Goal: Task Accomplishment & Management: Manage account settings

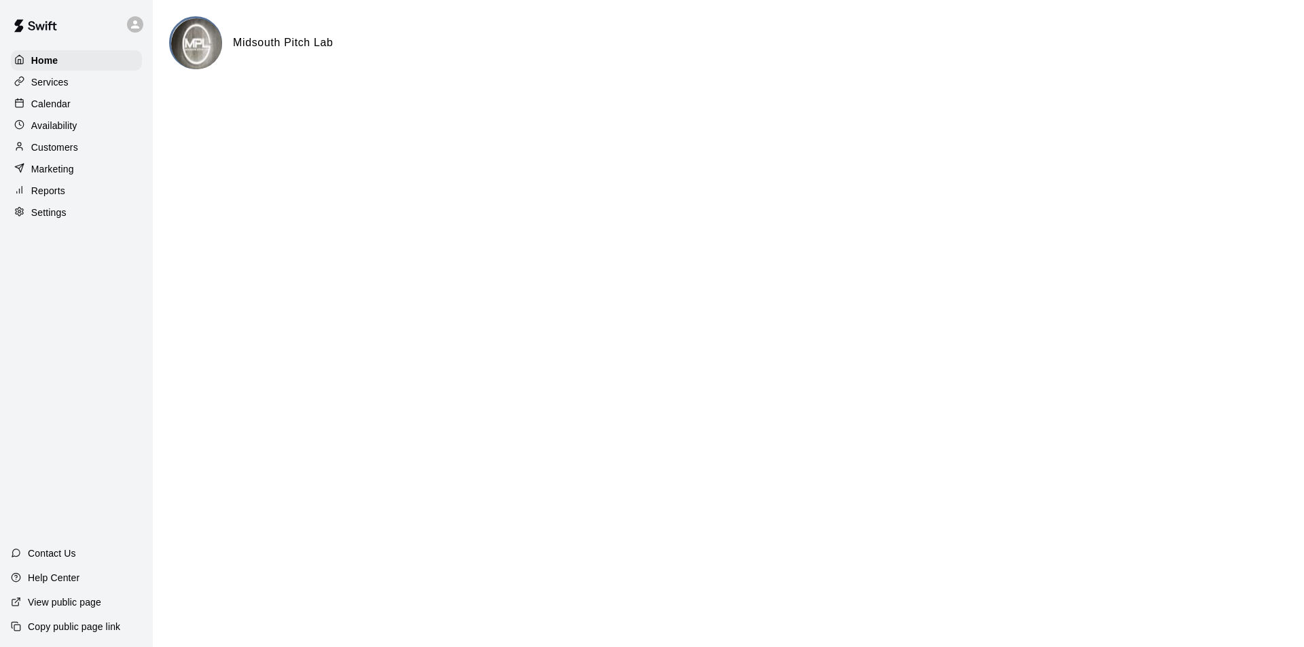
click at [53, 101] on p "Calendar" at bounding box center [50, 104] width 39 height 14
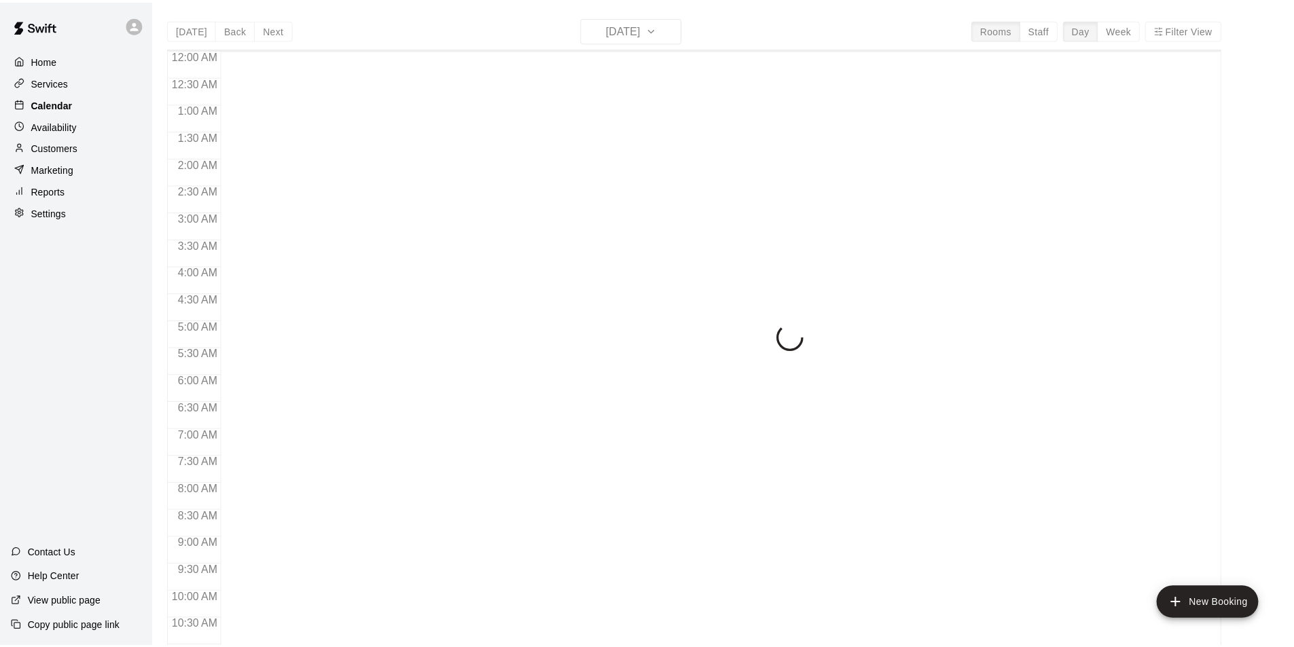
scroll to position [421, 0]
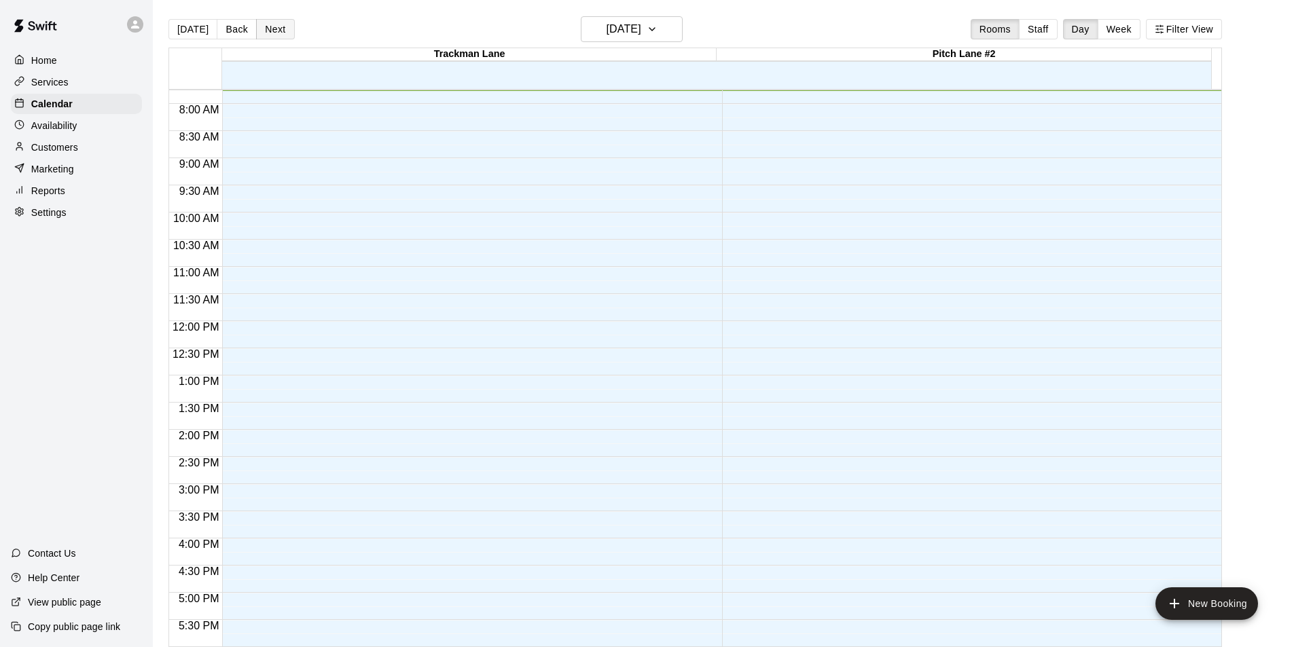
click at [276, 30] on button "Next" at bounding box center [275, 29] width 38 height 20
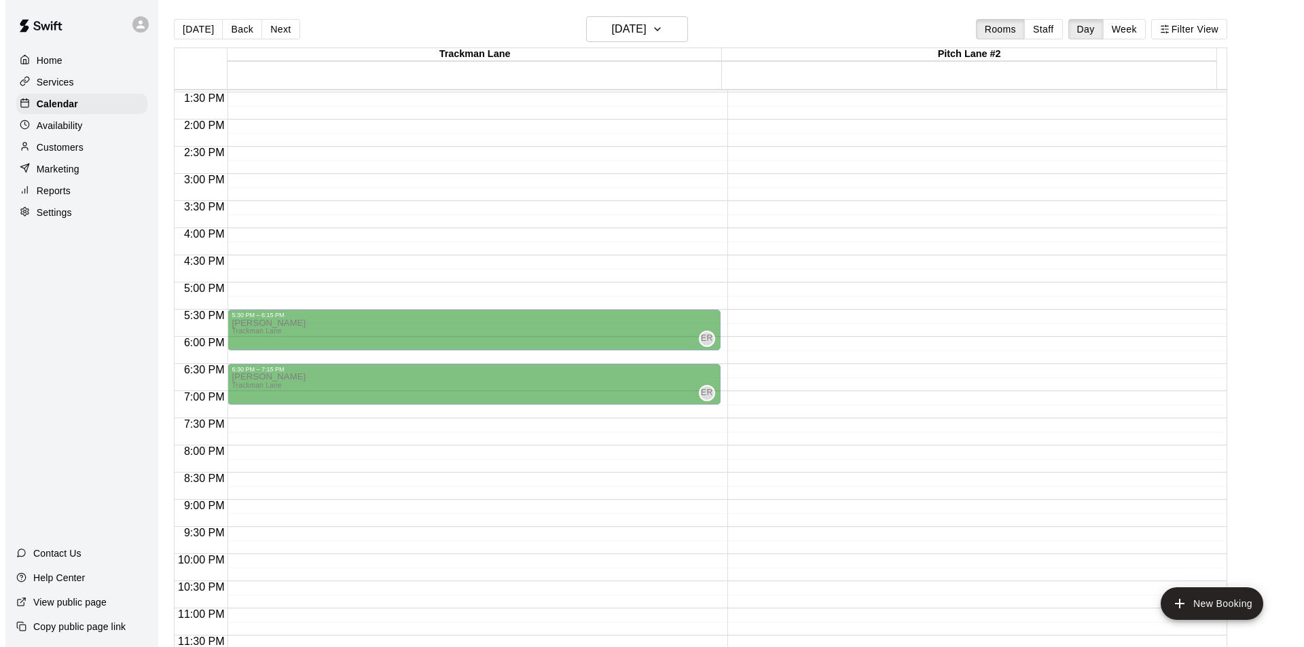
scroll to position [22, 0]
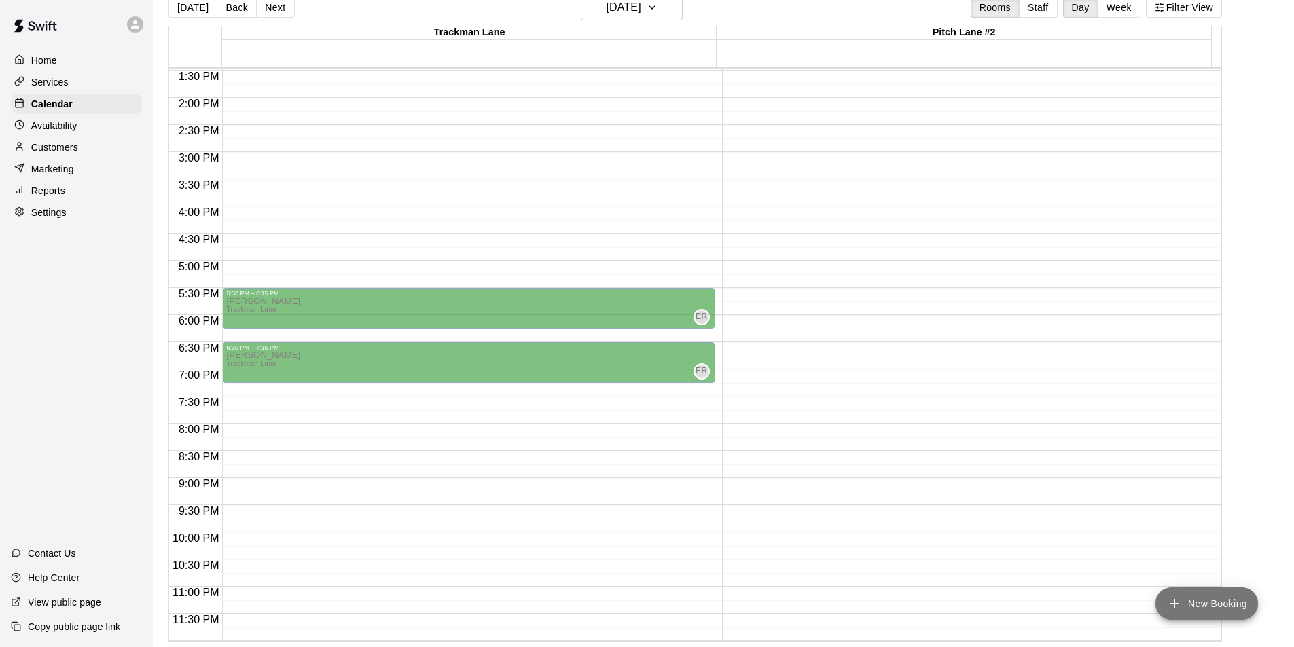
click at [1174, 598] on icon "add" at bounding box center [1174, 604] width 16 height 16
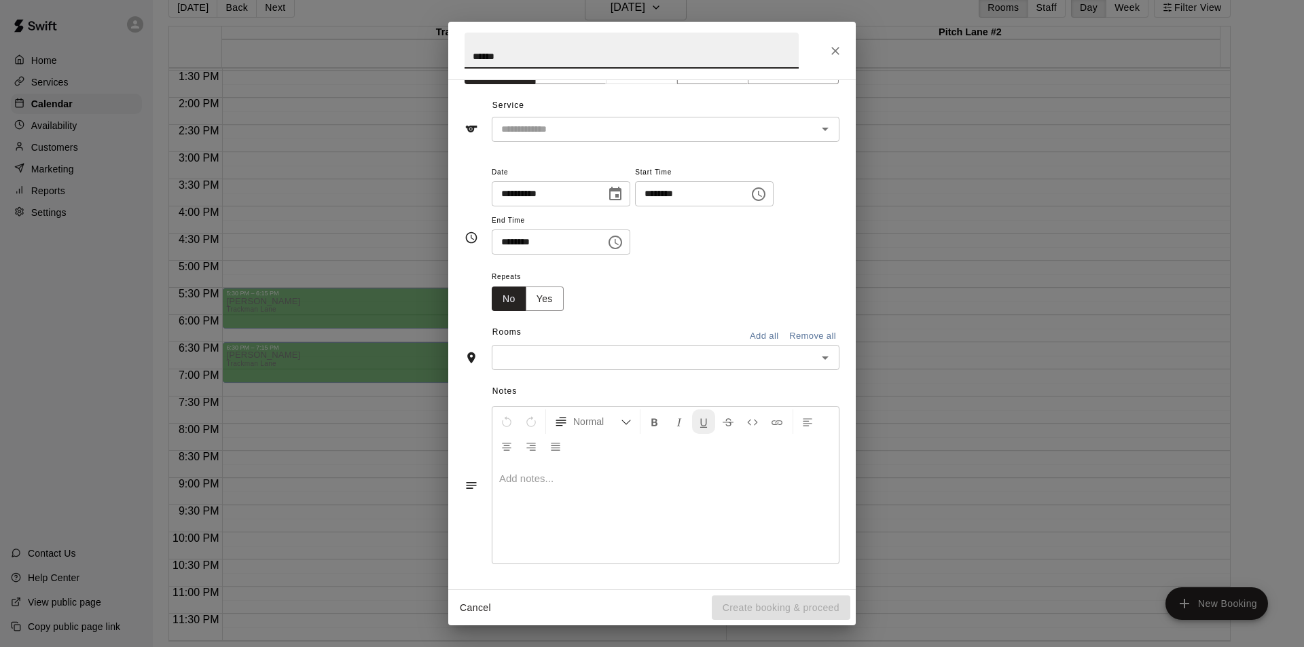
scroll to position [0, 0]
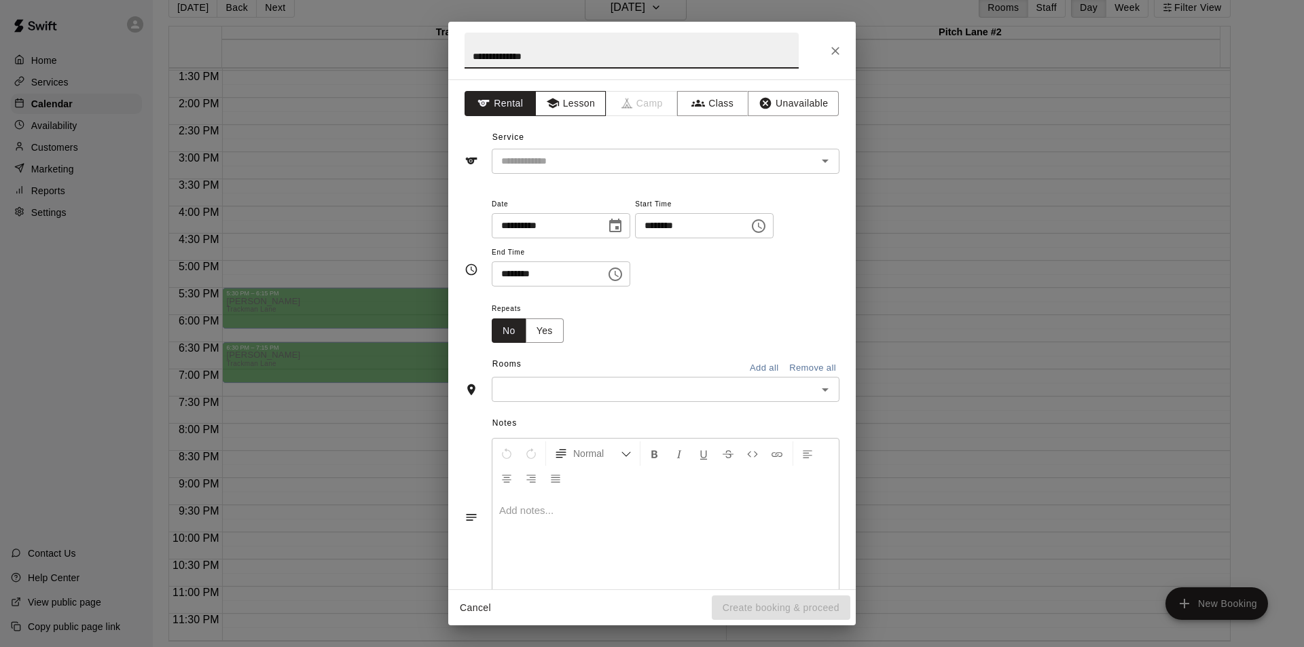
type input "**********"
click at [565, 106] on button "Lesson" at bounding box center [570, 103] width 71 height 25
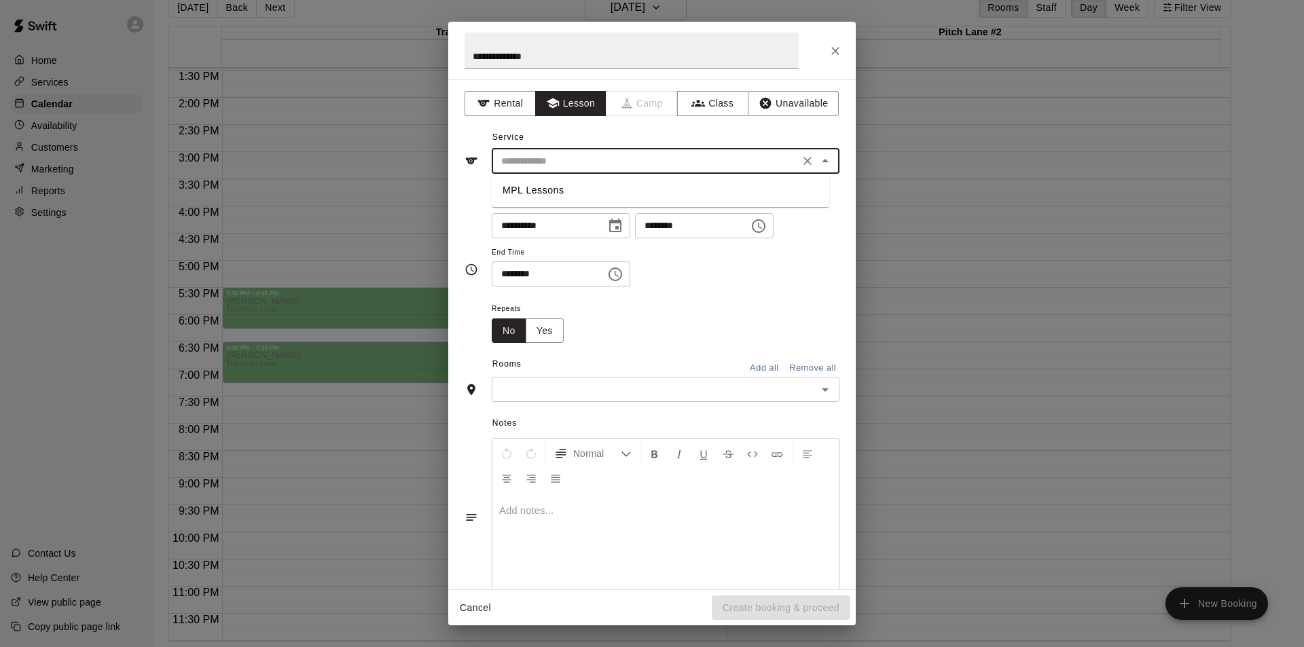
click at [584, 156] on input "text" at bounding box center [645, 161] width 299 height 17
click at [565, 196] on li "MPL Lessons" at bounding box center [661, 190] width 338 height 22
type input "**********"
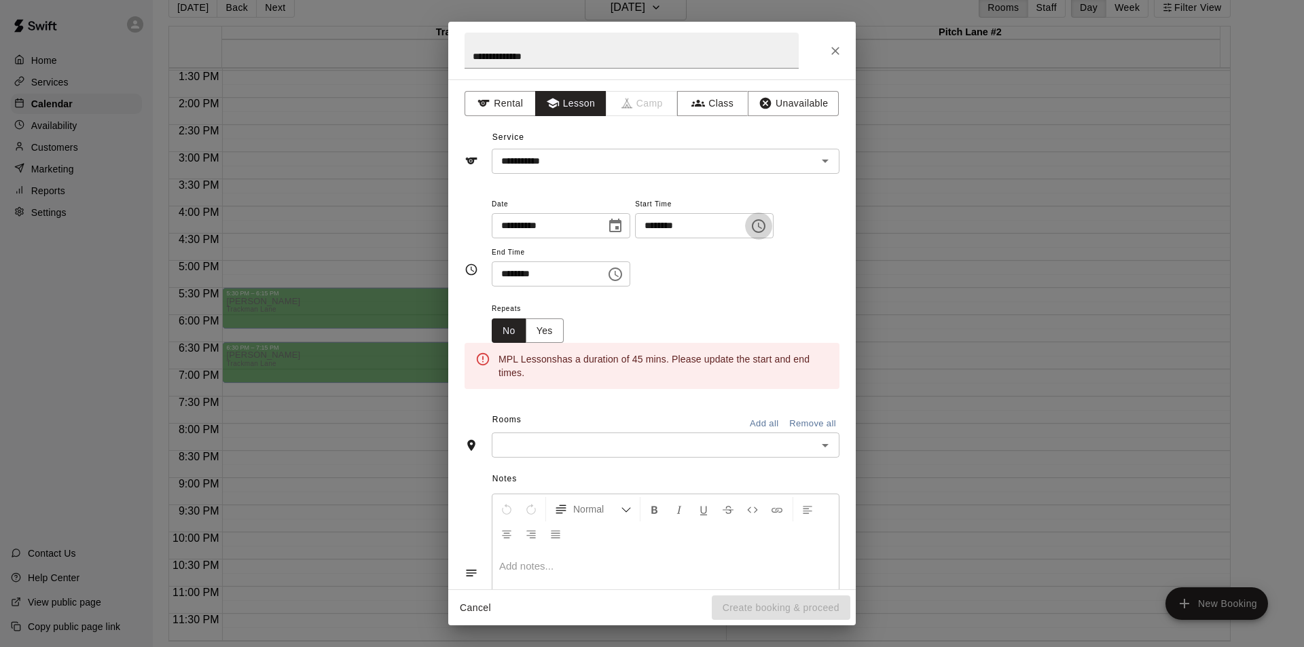
click at [765, 228] on icon "Choose time, selected time is 7:00 AM" at bounding box center [759, 226] width 14 height 14
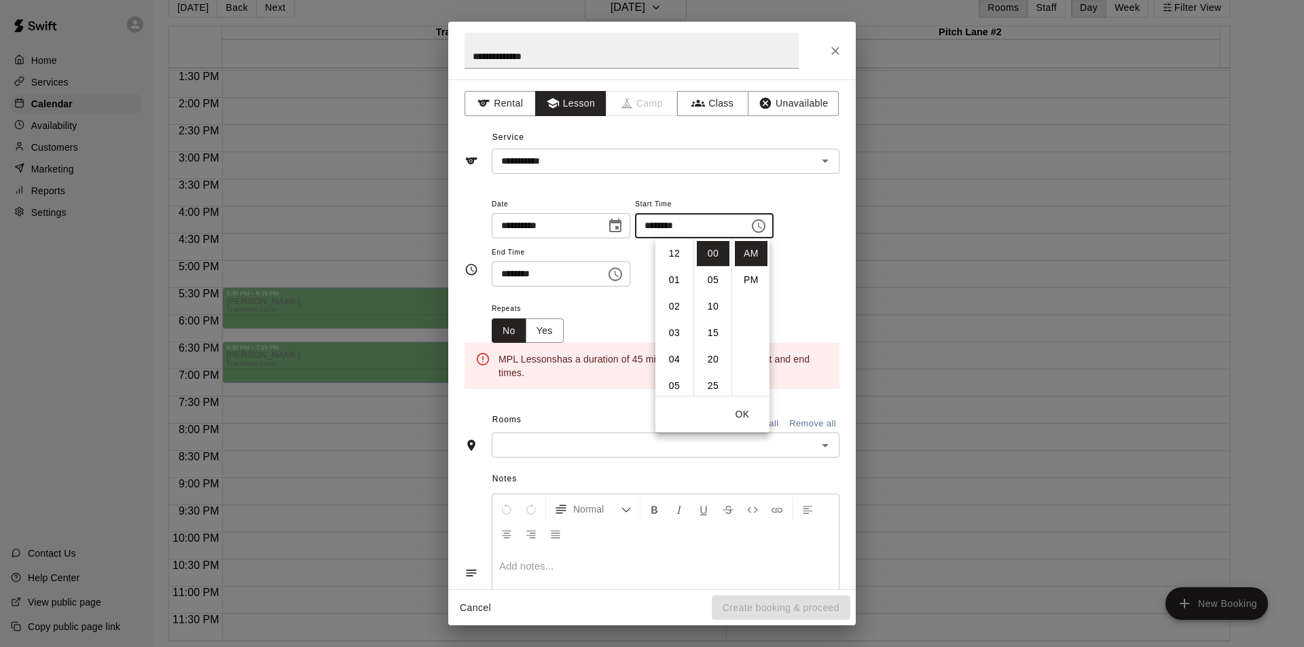
scroll to position [185, 0]
click at [675, 293] on li "06" at bounding box center [674, 295] width 33 height 25
click at [752, 273] on li "PM" at bounding box center [751, 280] width 33 height 25
type input "********"
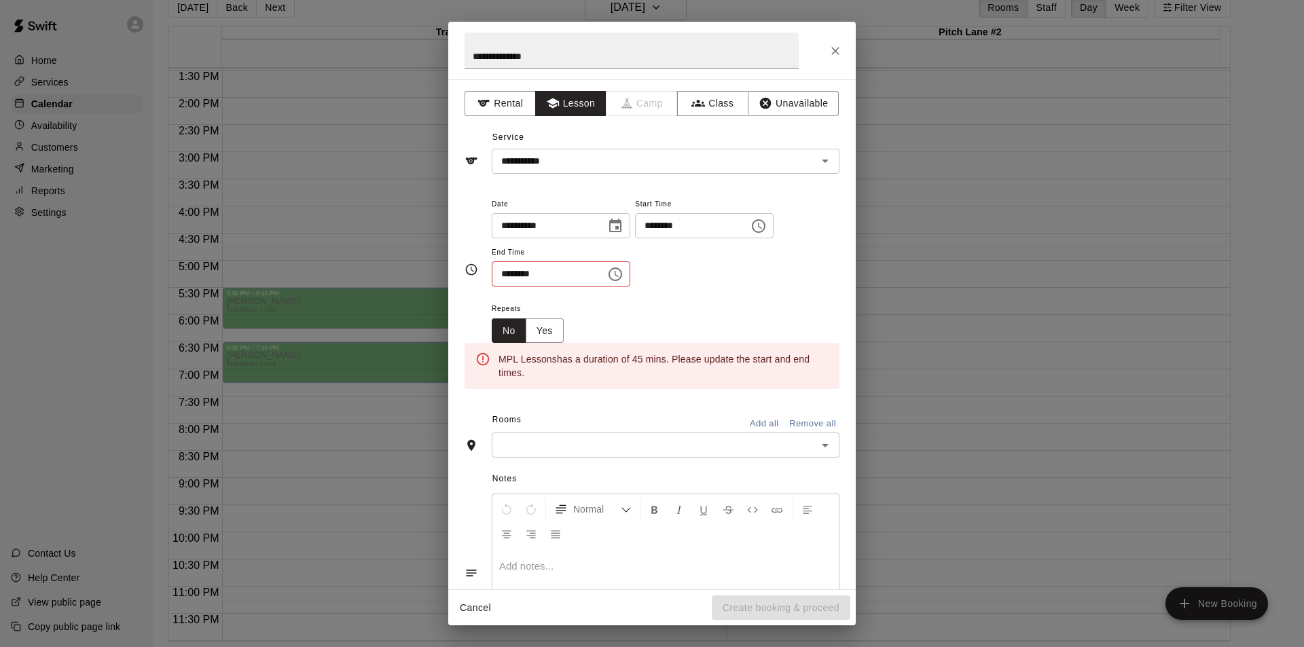
scroll to position [24, 0]
click at [619, 275] on icon "Choose time, selected time is 7:30 AM" at bounding box center [617, 274] width 4 height 6
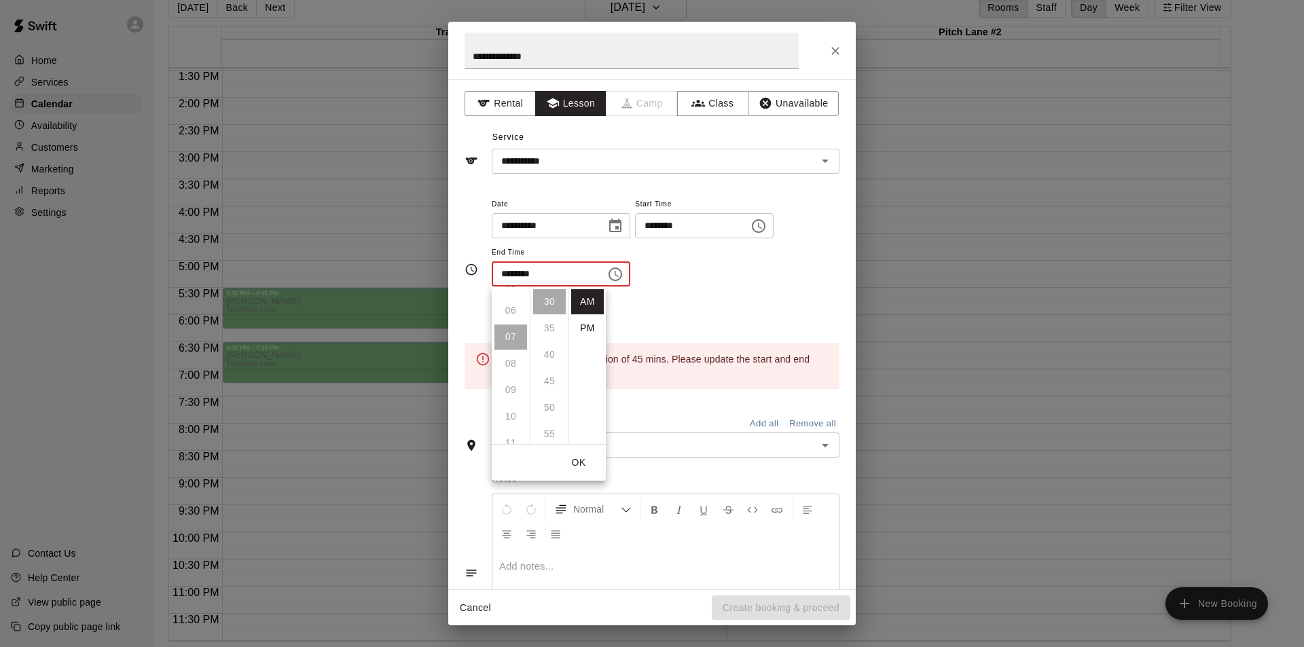
scroll to position [117, 0]
click at [585, 321] on li "PM" at bounding box center [587, 328] width 33 height 25
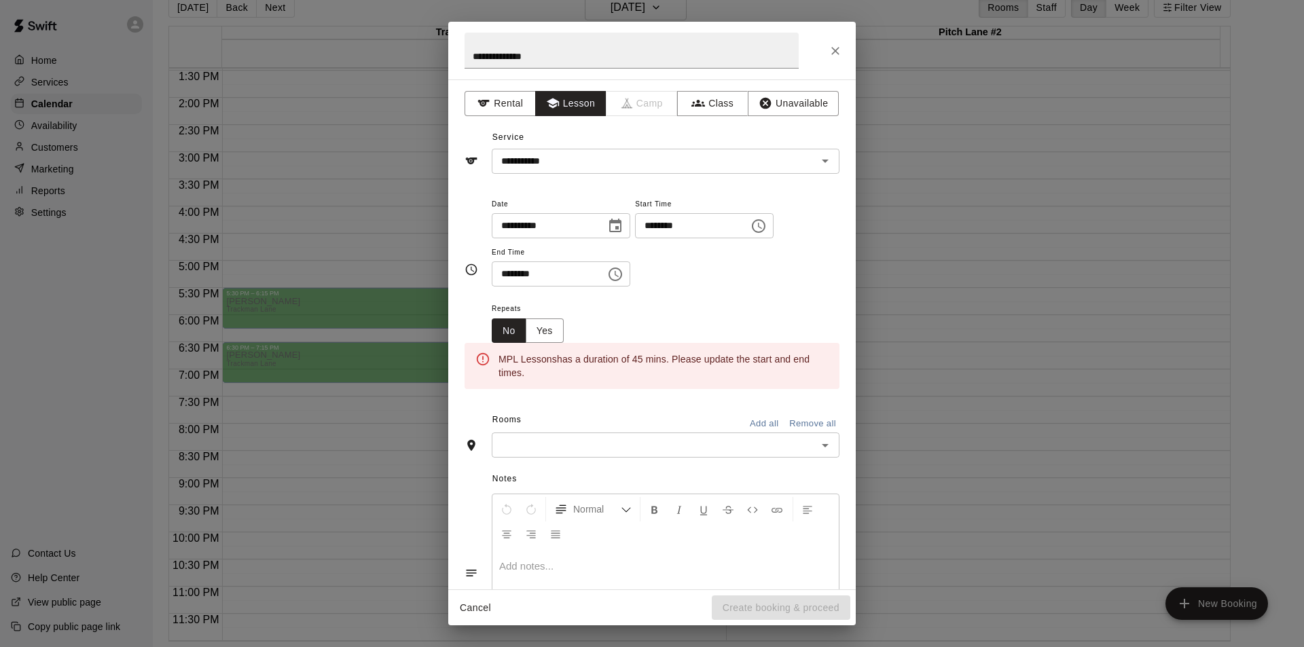
scroll to position [24, 0]
click at [628, 270] on button "Choose time, selected time is 7:30 PM" at bounding box center [615, 274] width 27 height 27
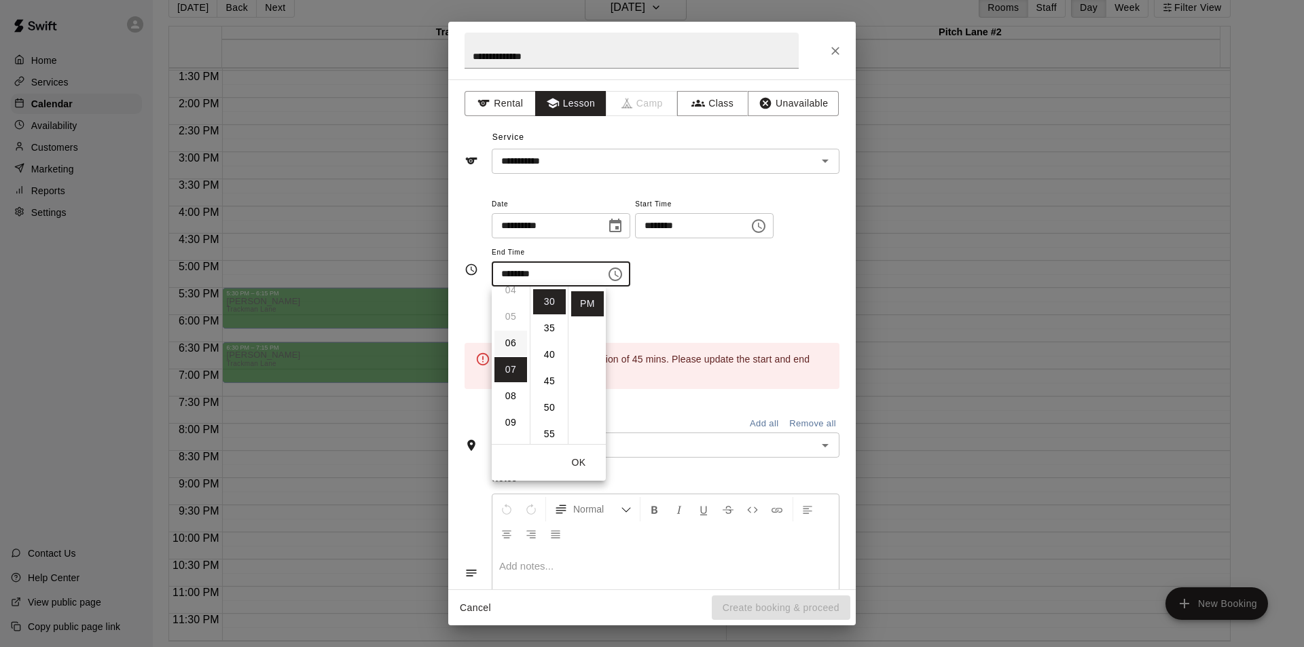
click at [512, 345] on li "06" at bounding box center [510, 343] width 33 height 25
click at [550, 372] on li "45" at bounding box center [549, 381] width 33 height 25
type input "********"
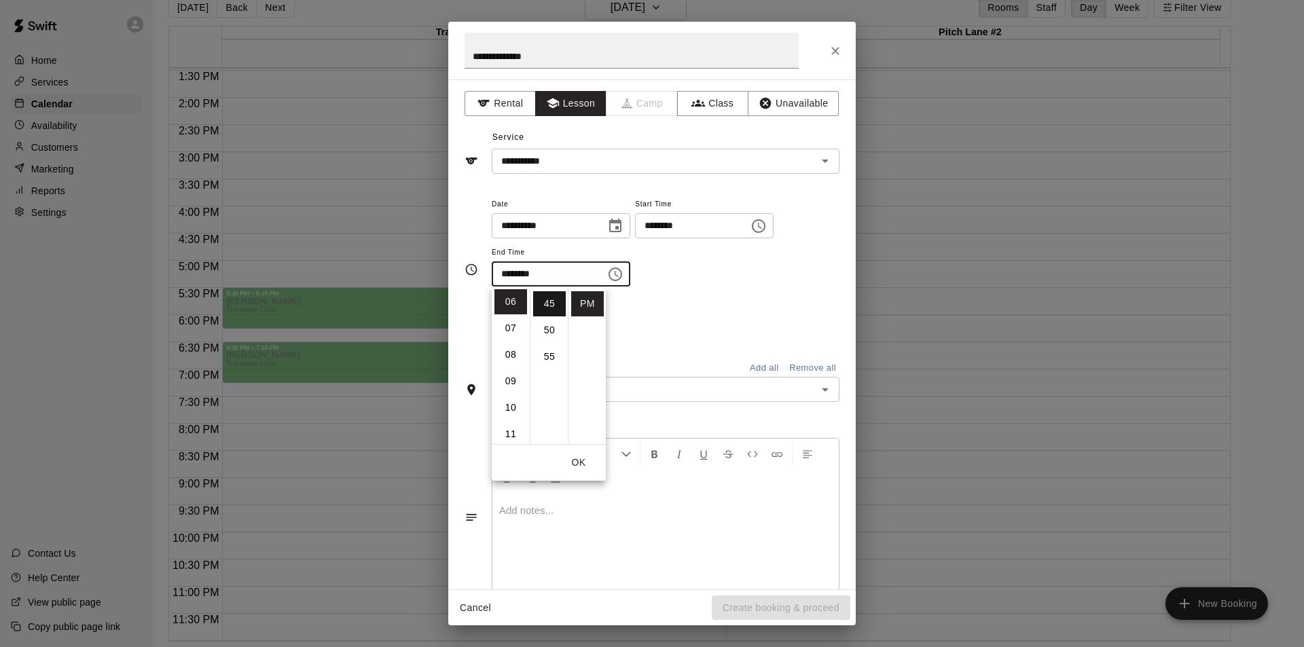
scroll to position [238, 0]
click at [753, 278] on div "**********" at bounding box center [666, 242] width 348 height 92
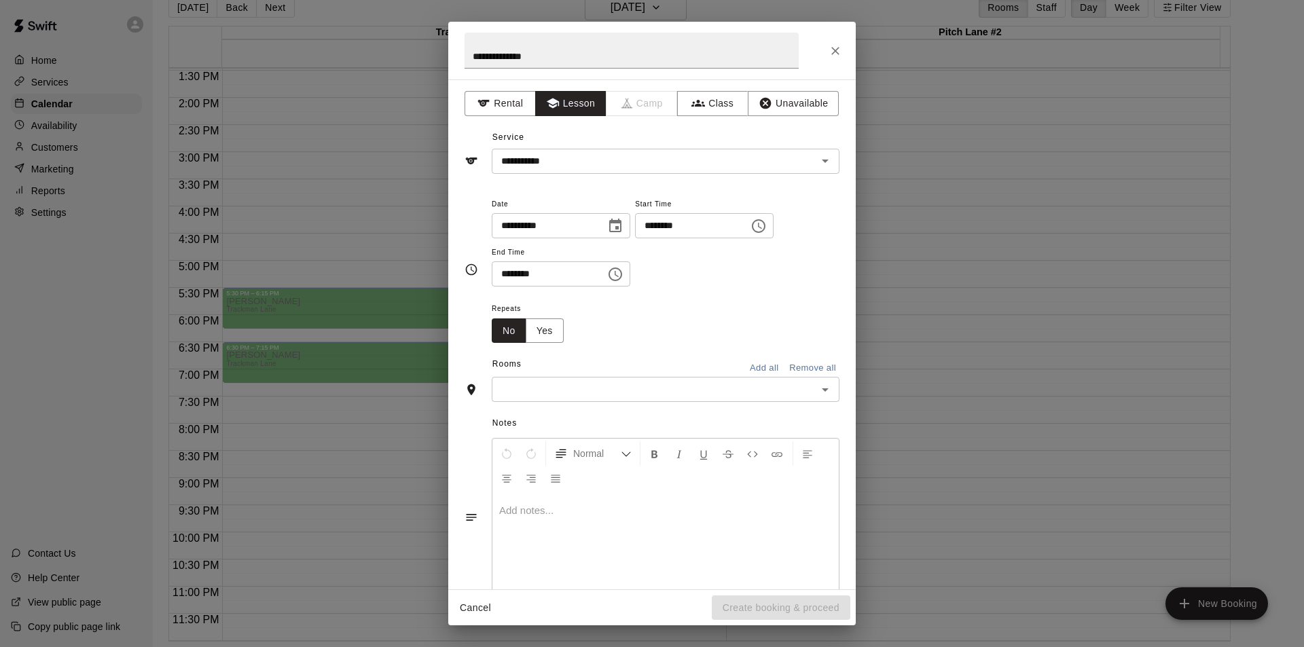
click at [817, 393] on icon "Open" at bounding box center [825, 390] width 16 height 16
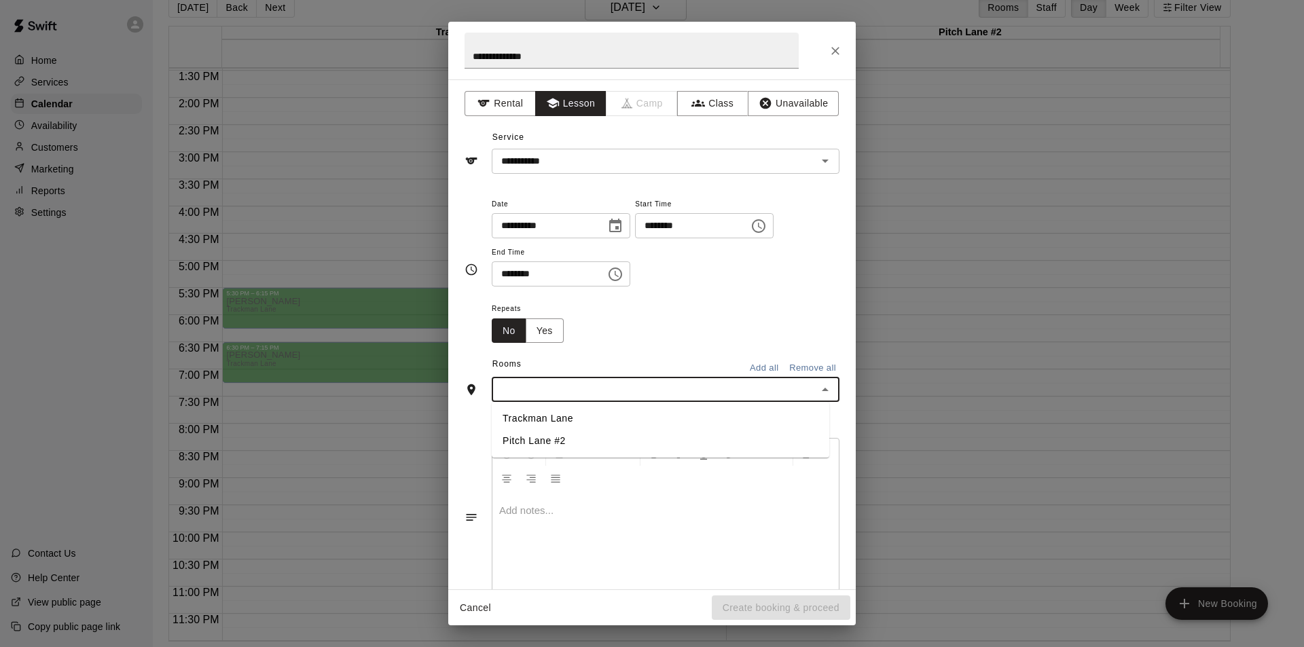
click at [609, 423] on li "Trackman Lane" at bounding box center [661, 418] width 338 height 22
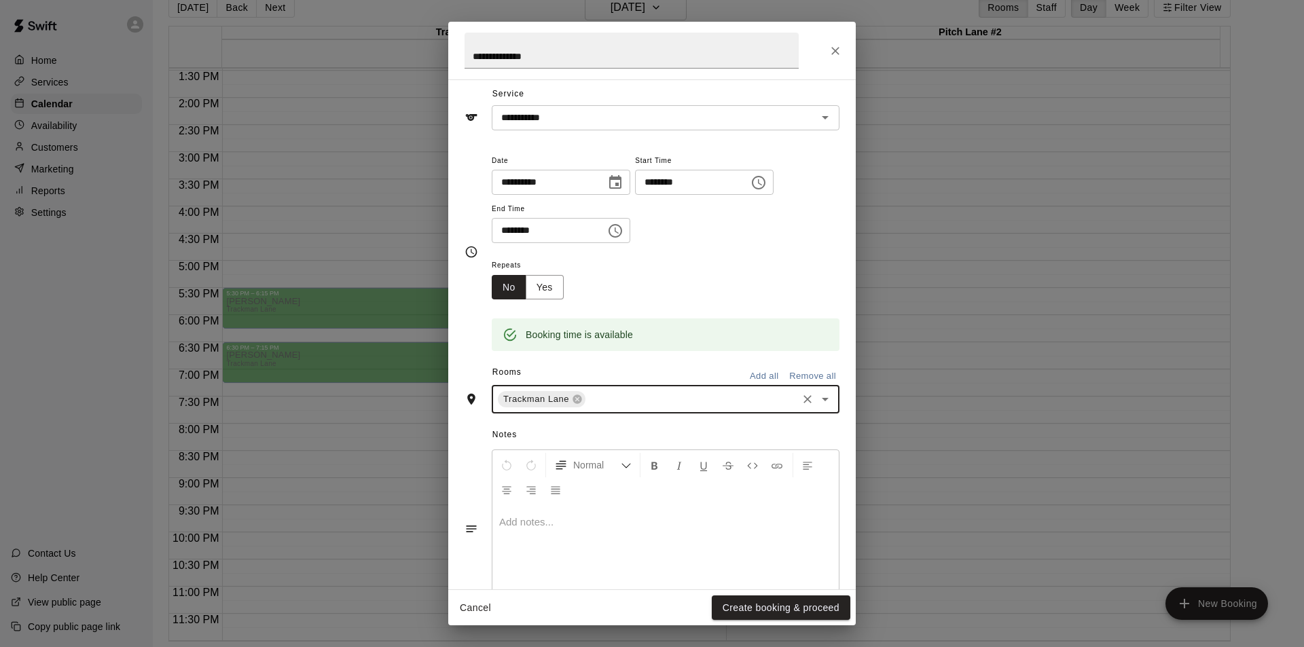
scroll to position [87, 0]
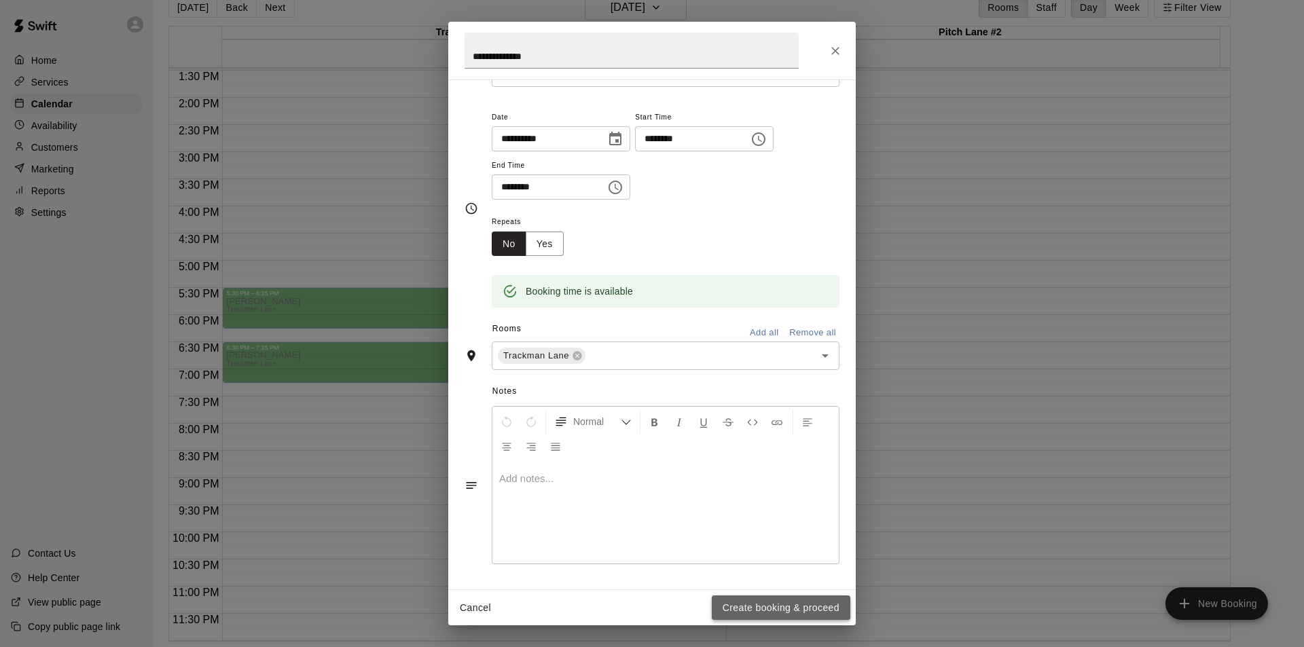
click at [807, 610] on button "Create booking & proceed" at bounding box center [781, 608] width 139 height 25
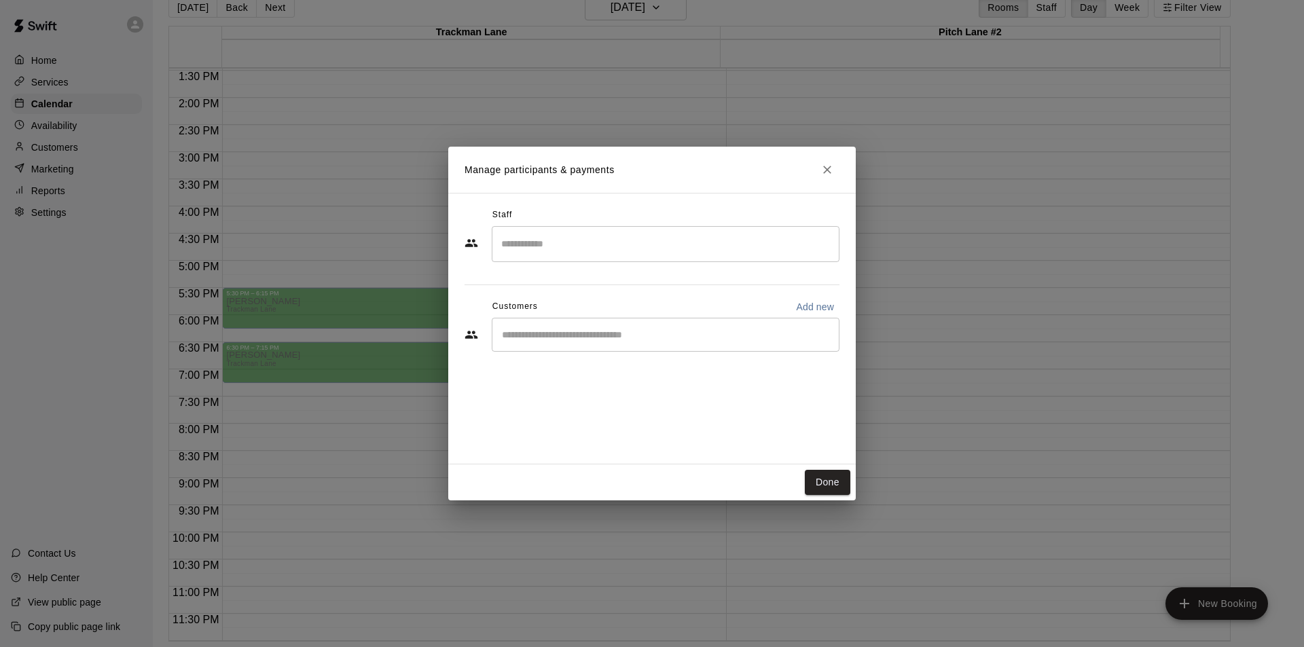
click at [567, 242] on input "Search staff" at bounding box center [665, 244] width 335 height 24
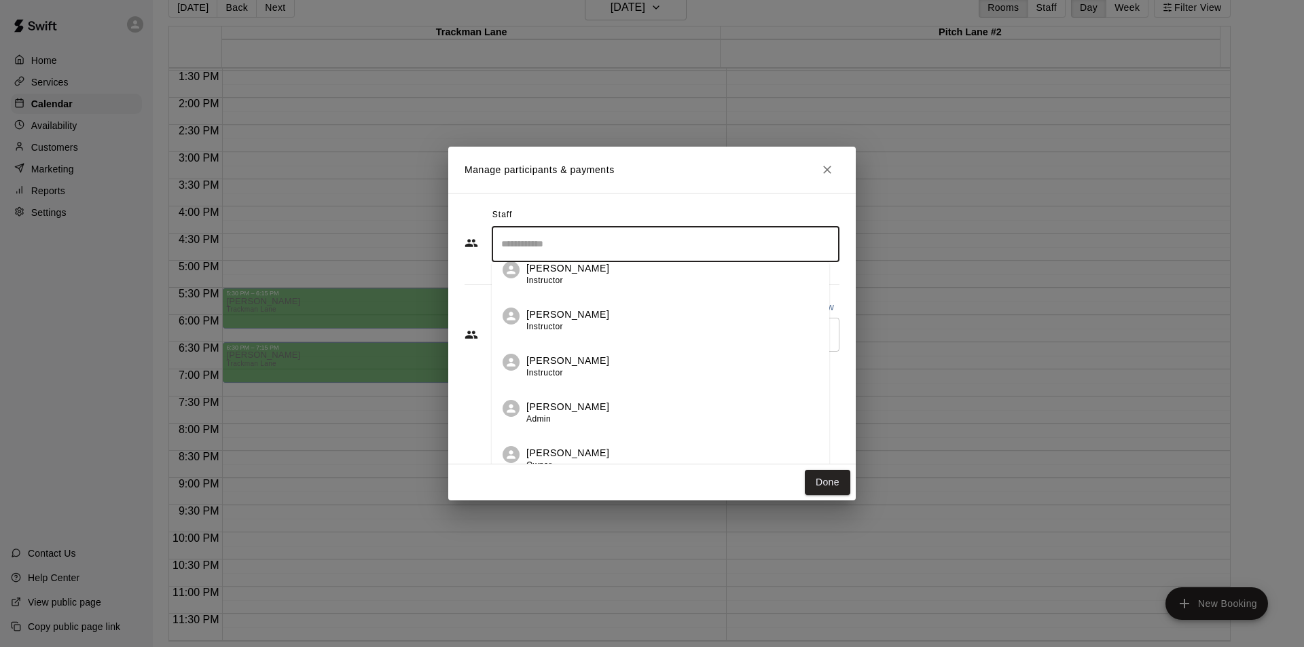
scroll to position [24, 0]
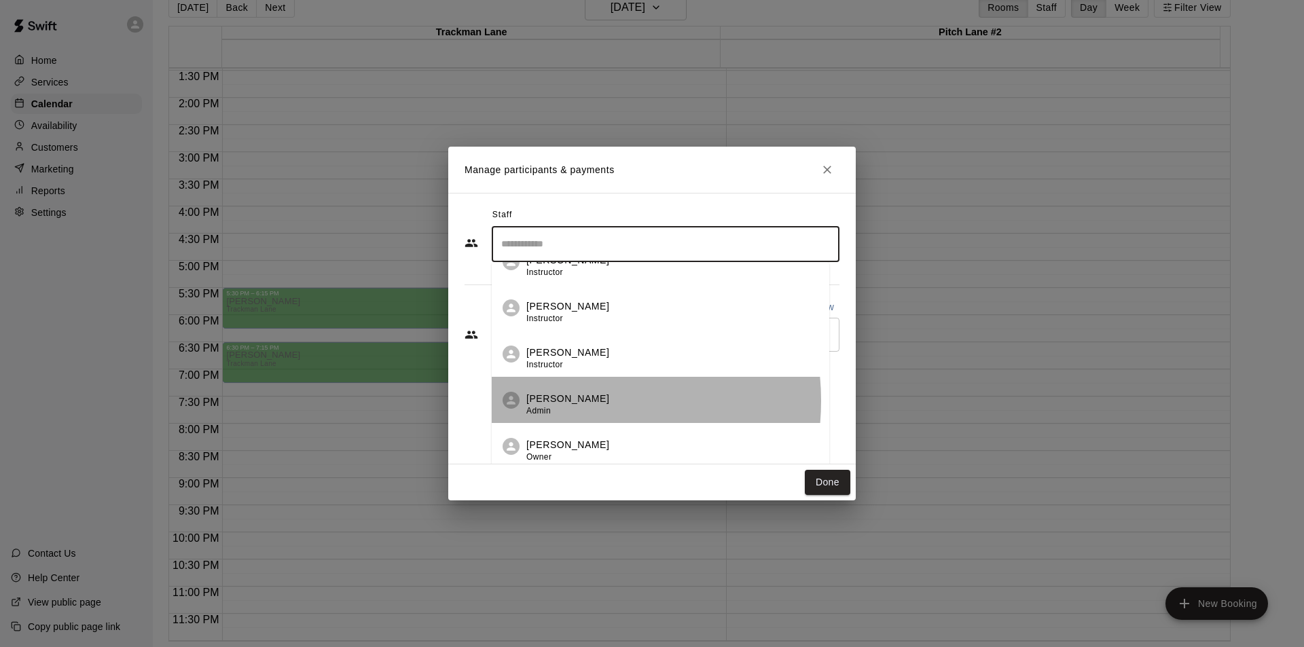
click at [556, 401] on p "[PERSON_NAME]" at bounding box center [567, 399] width 83 height 14
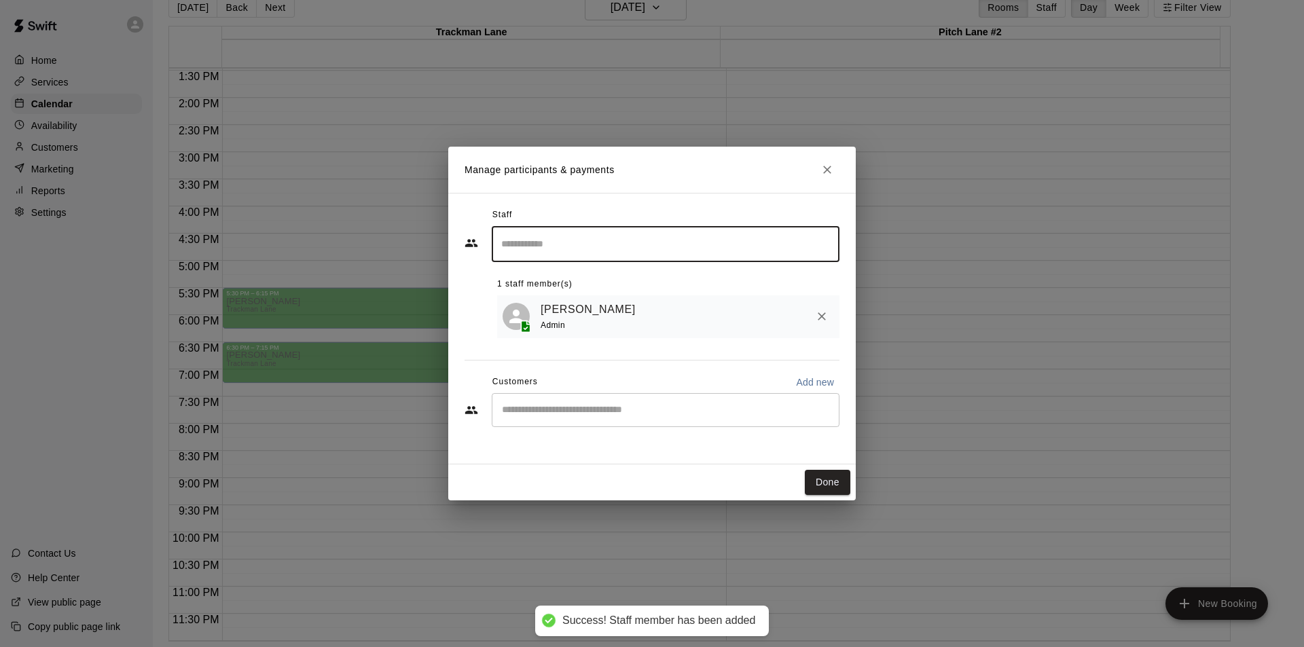
click at [557, 417] on input "Start typing to search customers..." at bounding box center [665, 410] width 335 height 14
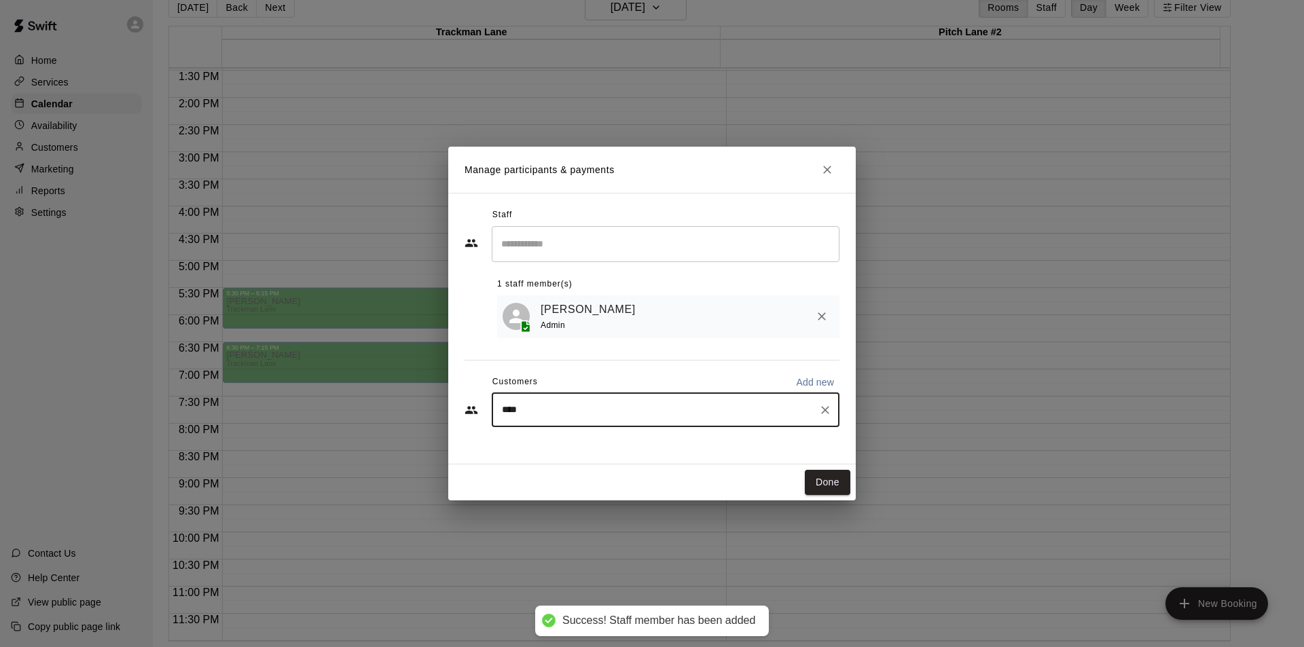
type input "*****"
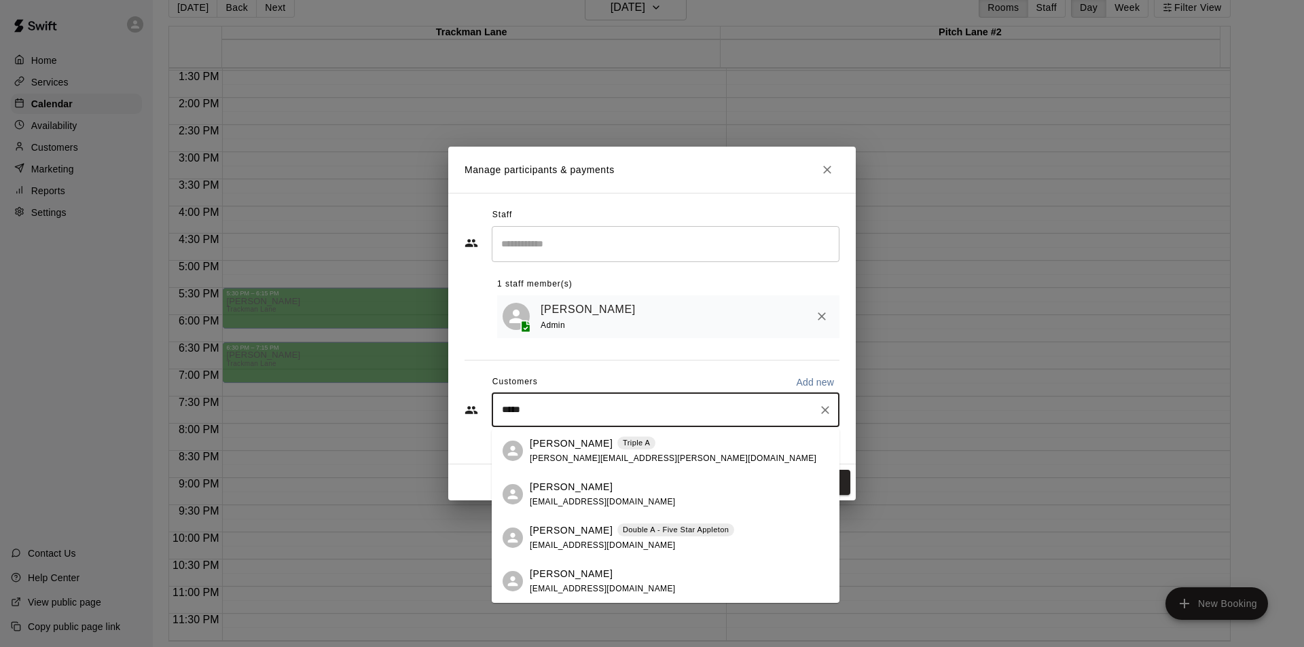
click at [596, 538] on div "[PERSON_NAME] Double A - Five Star Appleton [EMAIL_ADDRESS][DOMAIN_NAME]" at bounding box center [632, 538] width 204 height 29
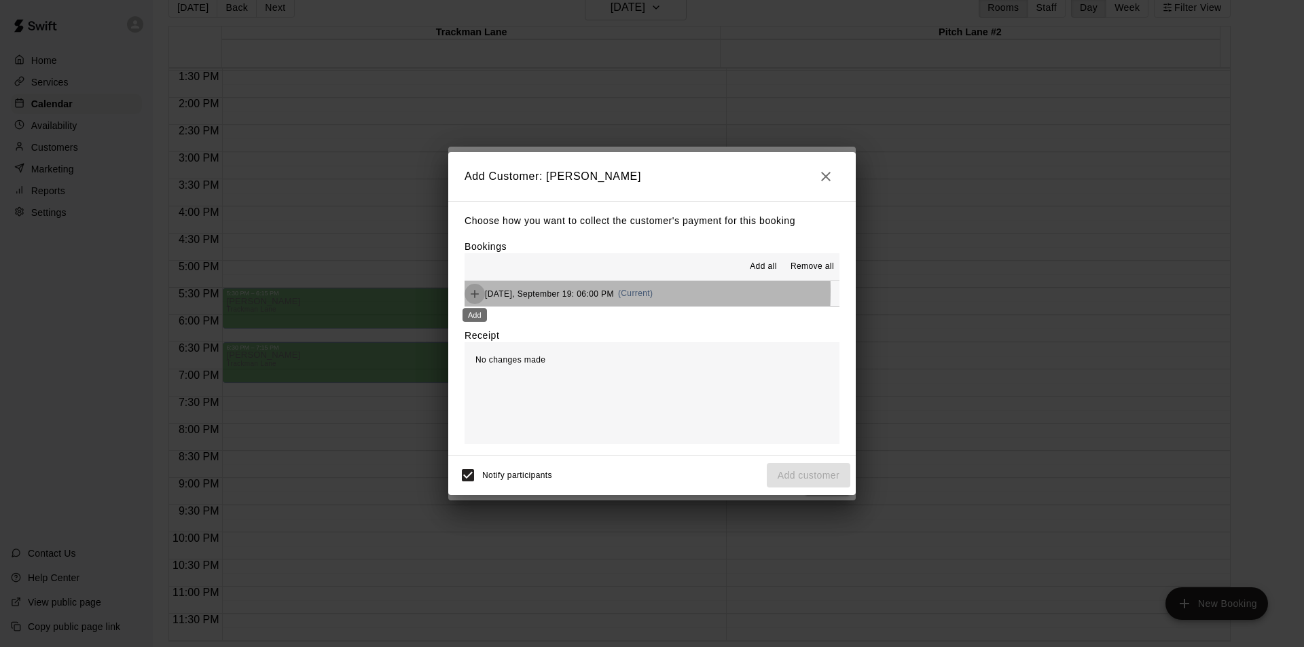
click at [477, 291] on icon "Add" at bounding box center [475, 294] width 14 height 14
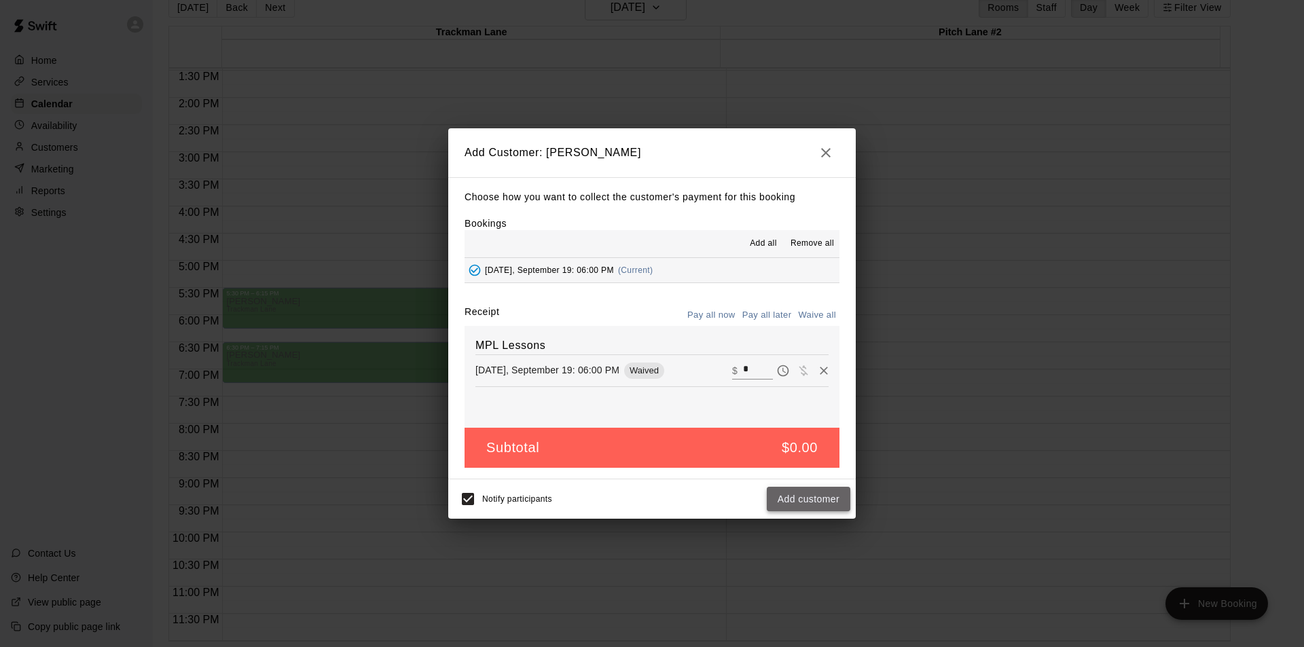
click at [818, 500] on button "Add customer" at bounding box center [809, 499] width 84 height 25
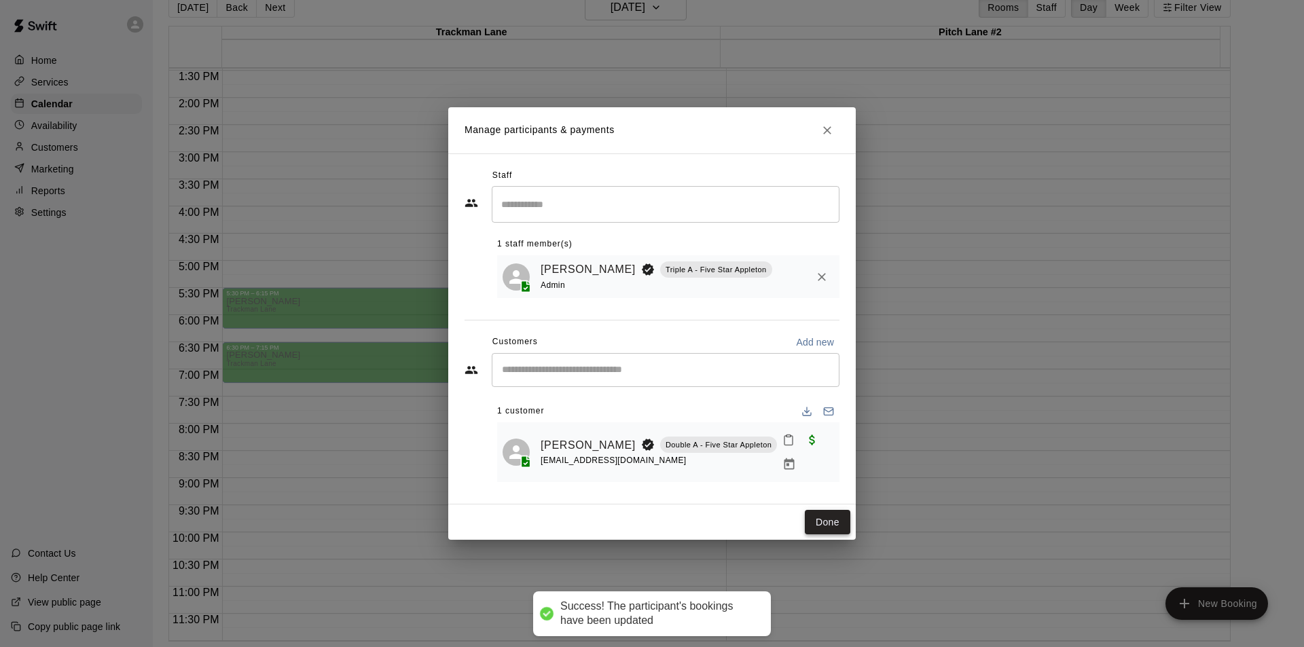
click at [831, 512] on button "Done" at bounding box center [828, 522] width 46 height 25
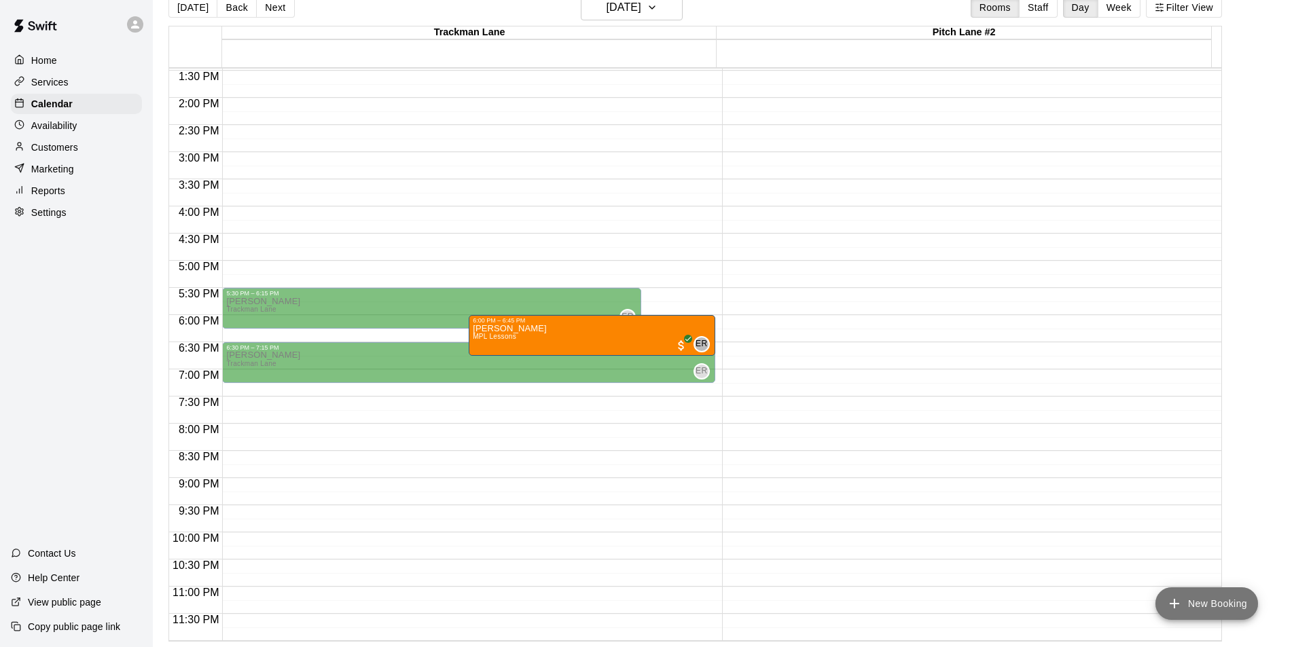
click at [1205, 613] on button "New Booking" at bounding box center [1206, 603] width 103 height 33
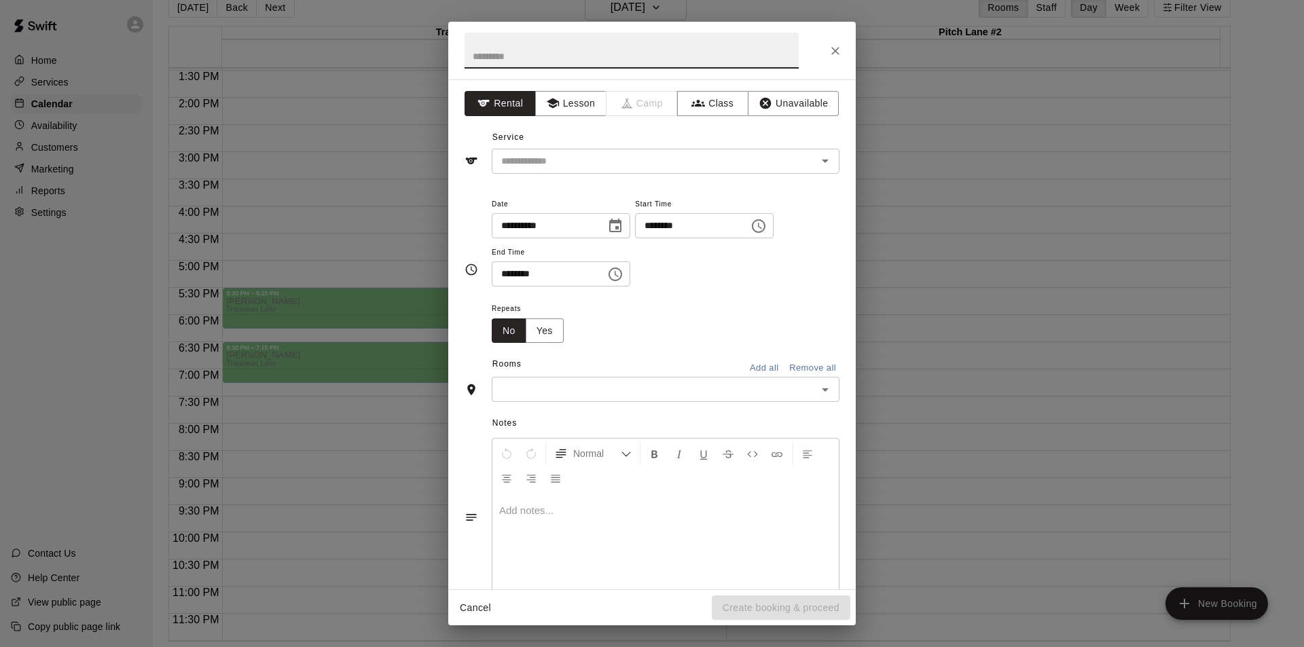
click at [503, 63] on input "text" at bounding box center [632, 51] width 334 height 36
type input "**********"
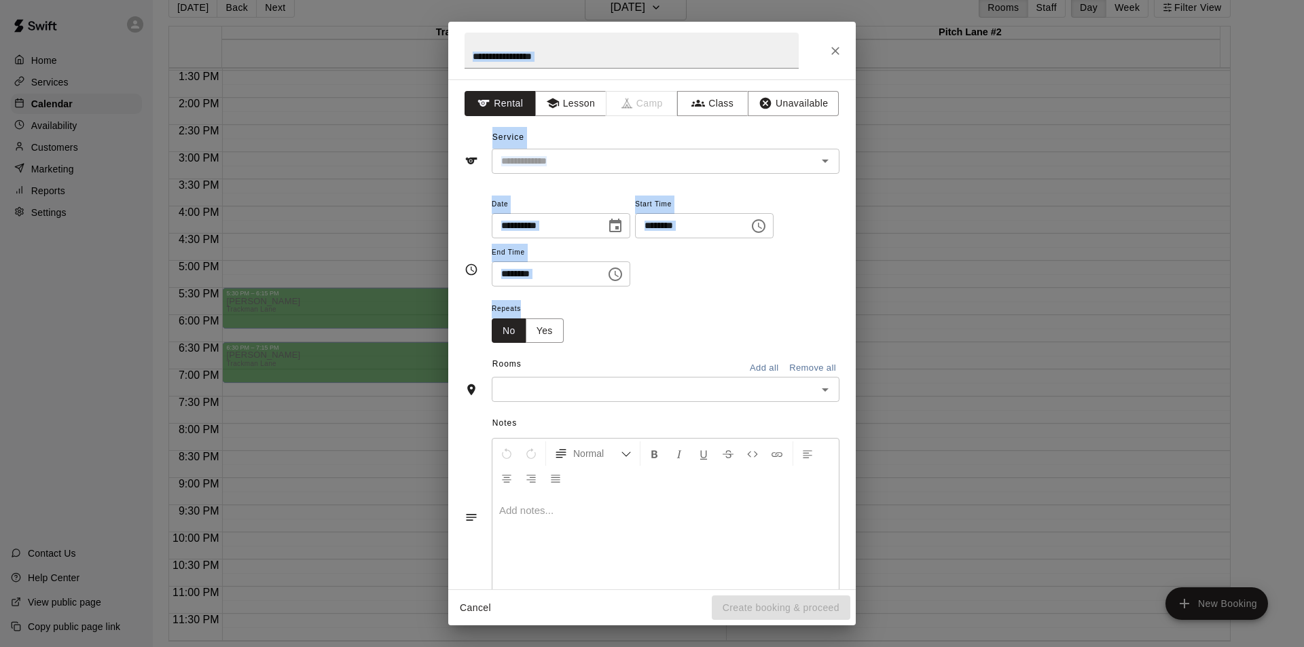
drag, startPoint x: 648, startPoint y: 29, endPoint x: 839, endPoint y: 267, distance: 304.8
click at [839, 267] on div "**********" at bounding box center [651, 324] width 407 height 604
click at [807, 37] on h2 "**********" at bounding box center [631, 51] width 367 height 58
drag, startPoint x: 698, startPoint y: 27, endPoint x: 863, endPoint y: 37, distance: 165.3
click at [863, 37] on div "**********" at bounding box center [652, 323] width 1304 height 647
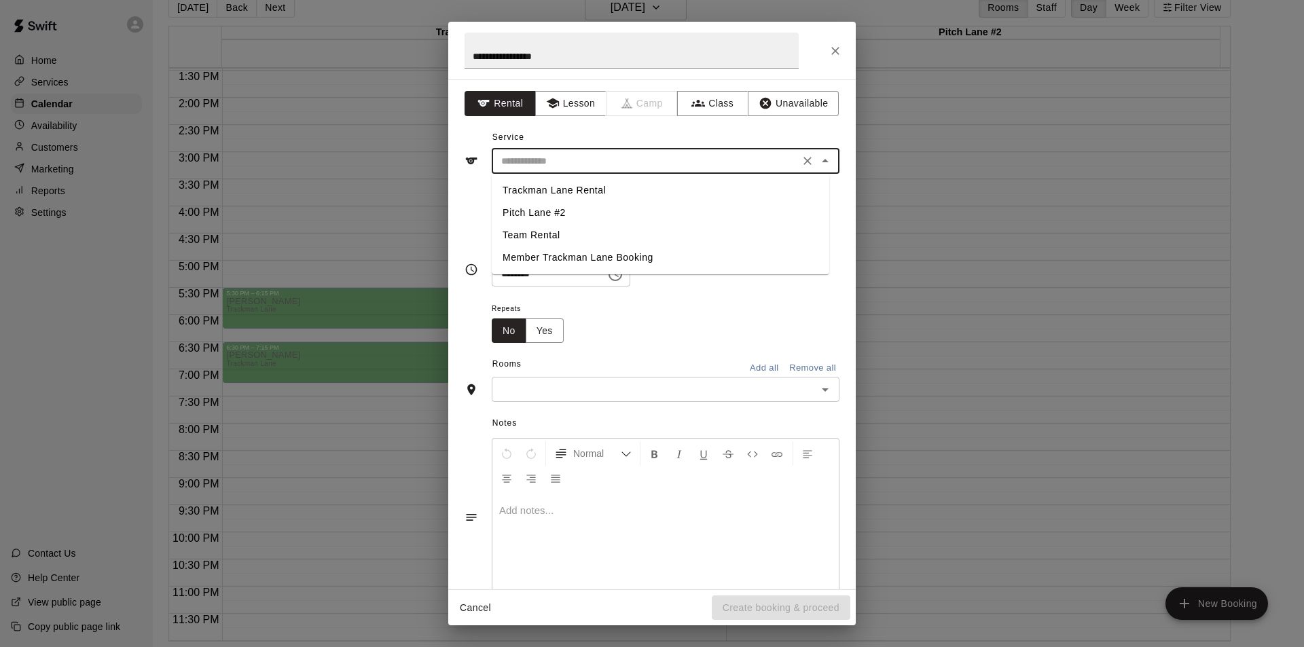
click at [581, 162] on input "text" at bounding box center [645, 161] width 299 height 17
click at [564, 213] on li "Pitch Lane #2" at bounding box center [661, 213] width 338 height 22
type input "**********"
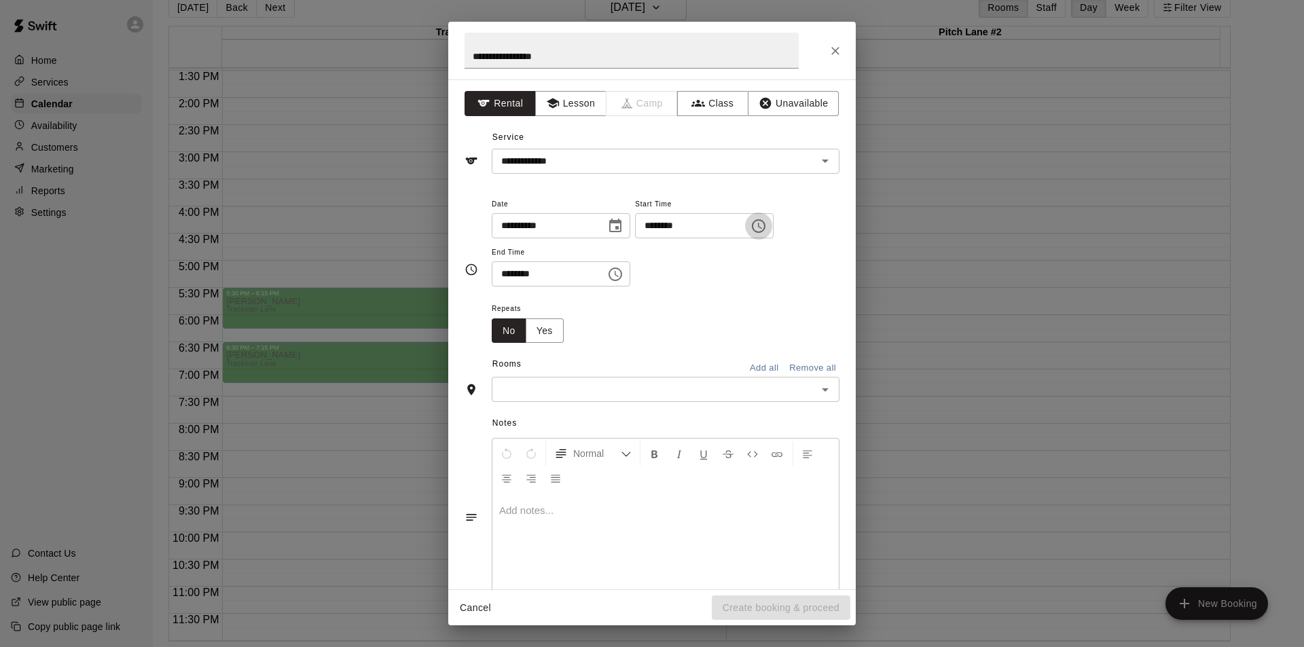
click at [767, 233] on icon "Choose time, selected time is 7:00 AM" at bounding box center [758, 226] width 16 height 16
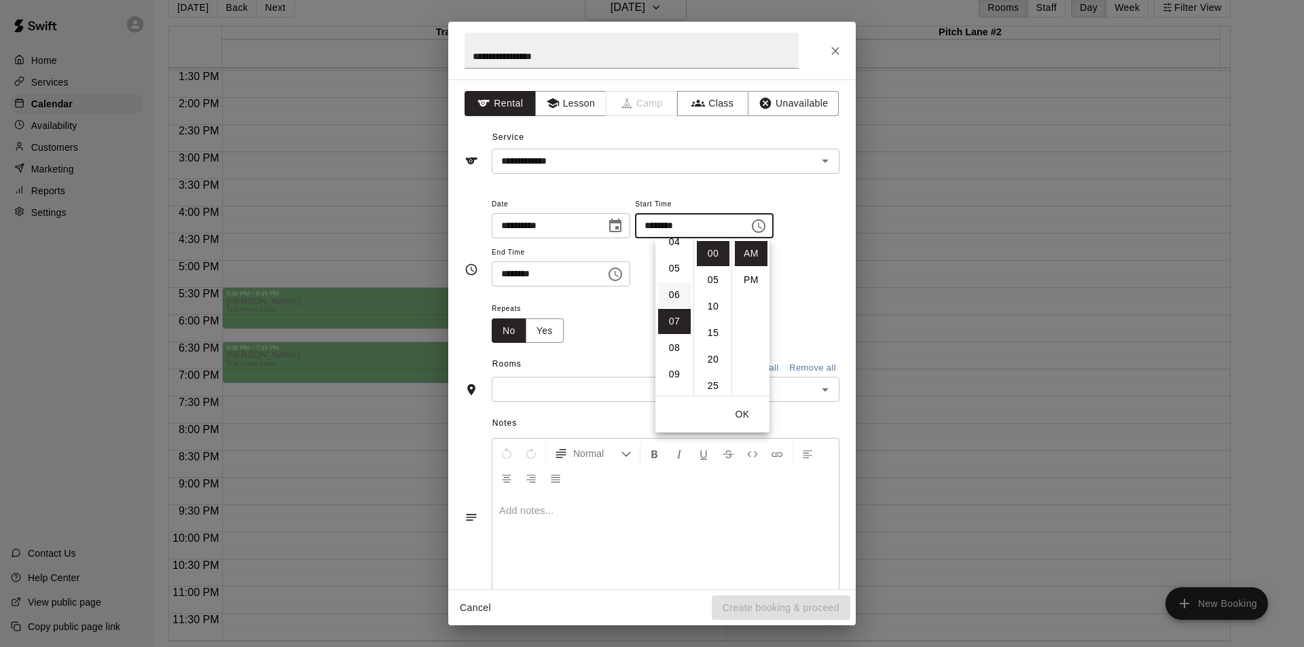
click at [677, 295] on li "06" at bounding box center [674, 295] width 33 height 25
click at [752, 277] on li "PM" at bounding box center [751, 280] width 33 height 25
type input "********"
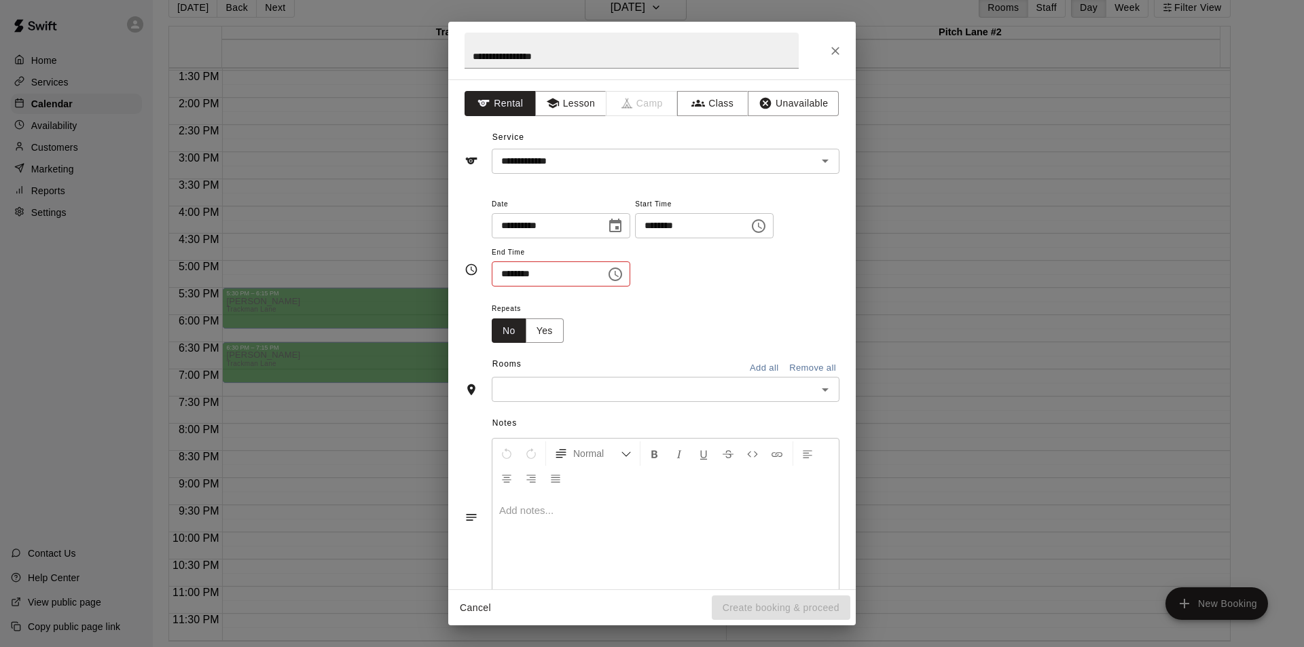
scroll to position [24, 0]
click at [623, 270] on icon "Choose time, selected time is 7:30 AM" at bounding box center [615, 274] width 16 height 16
click at [589, 328] on li "PM" at bounding box center [587, 328] width 33 height 25
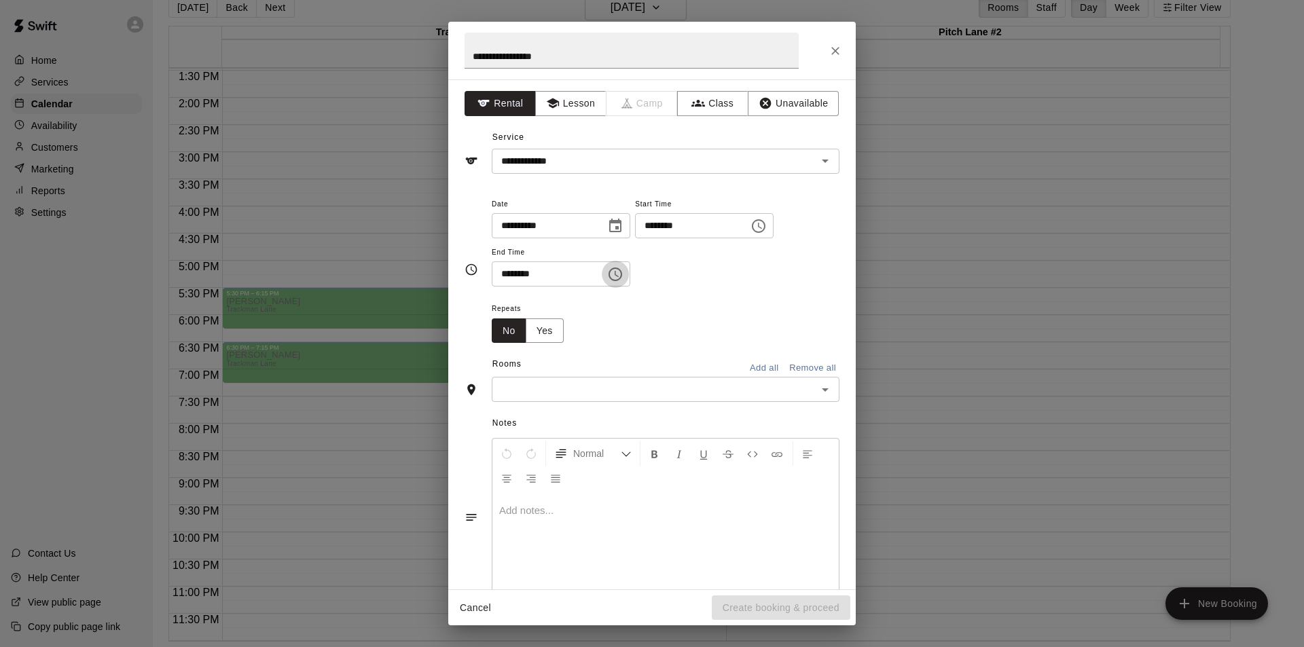
click at [619, 275] on icon "Choose time, selected time is 7:30 PM" at bounding box center [617, 274] width 4 height 6
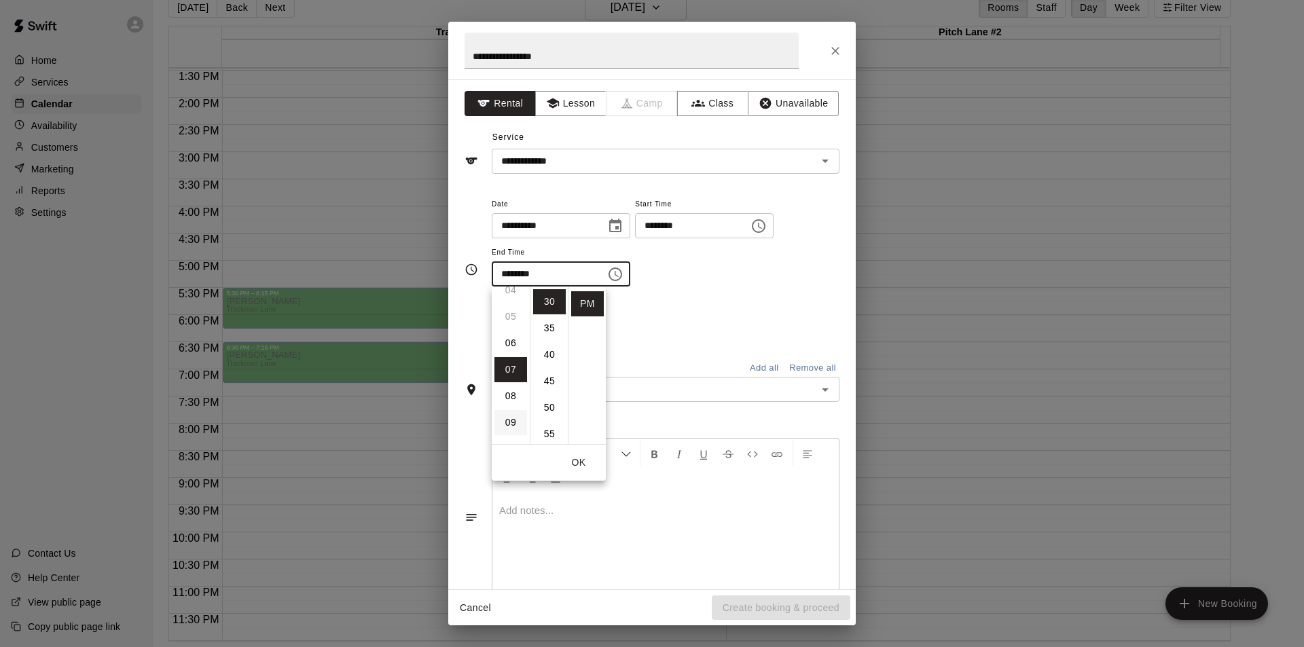
click at [507, 346] on li "06" at bounding box center [510, 343] width 33 height 25
click at [548, 374] on li "45" at bounding box center [549, 381] width 33 height 25
type input "********"
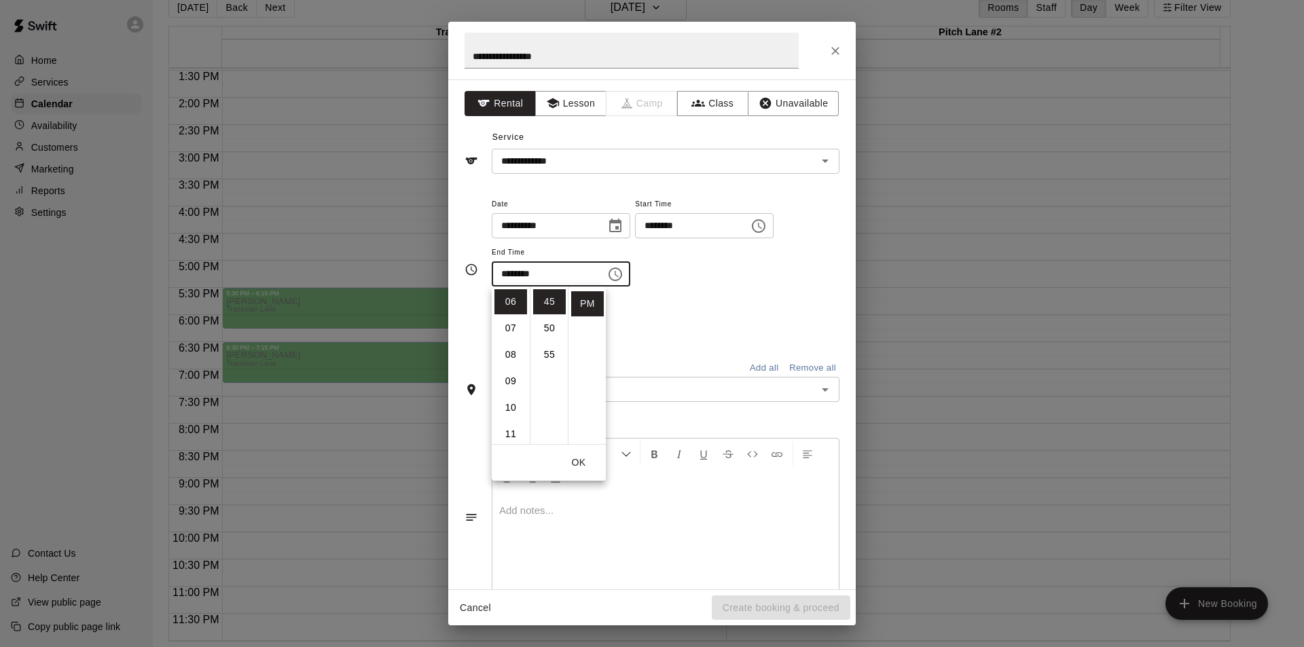
click at [712, 294] on div "**********" at bounding box center [666, 248] width 348 height 105
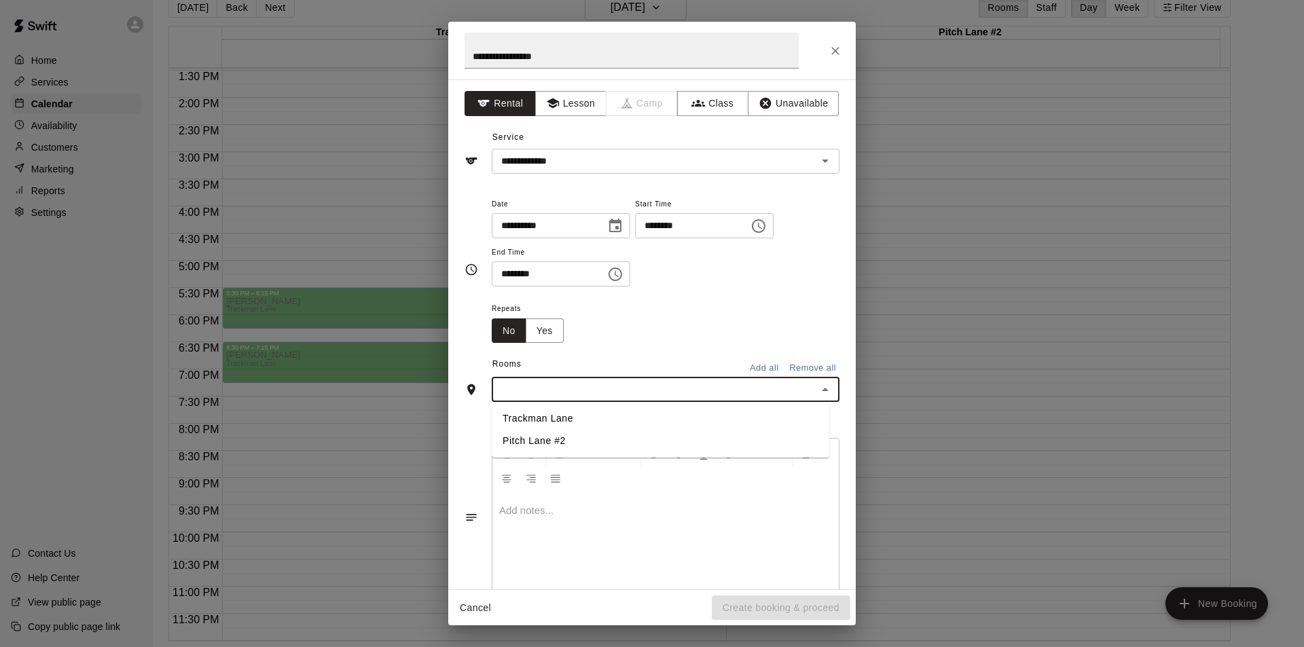
click at [668, 390] on input "text" at bounding box center [654, 389] width 317 height 17
click at [552, 436] on li "Pitch Lane #2" at bounding box center [661, 441] width 338 height 22
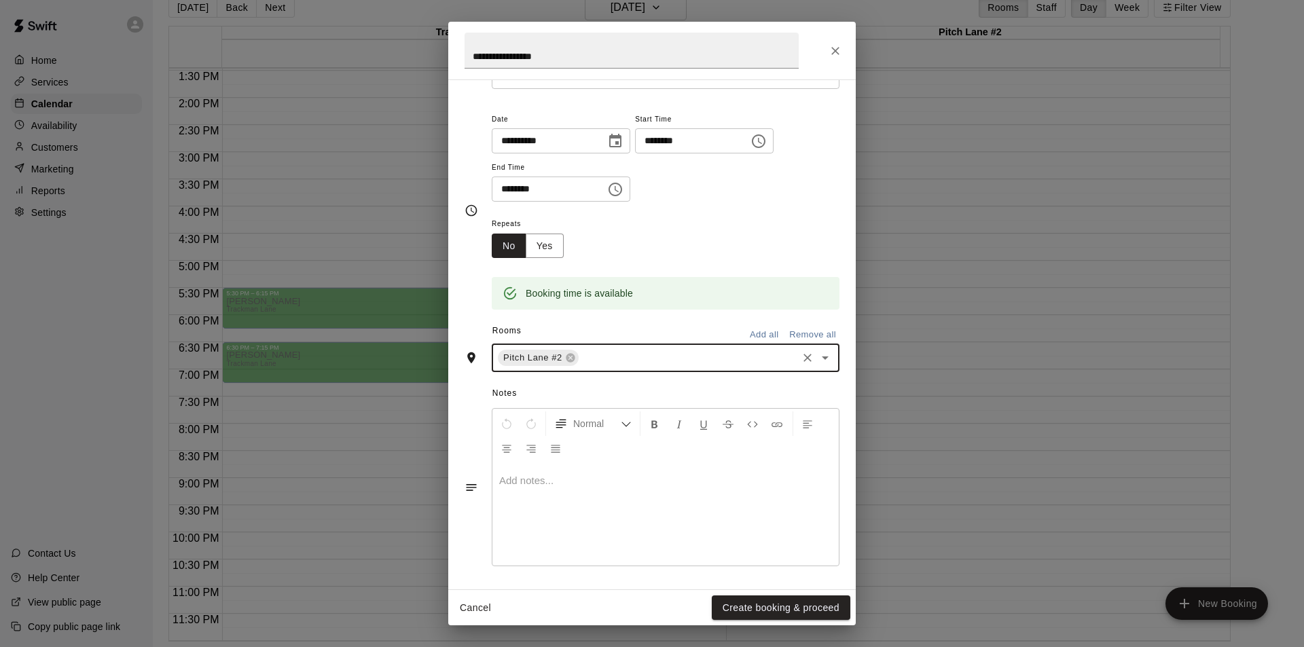
scroll to position [87, 0]
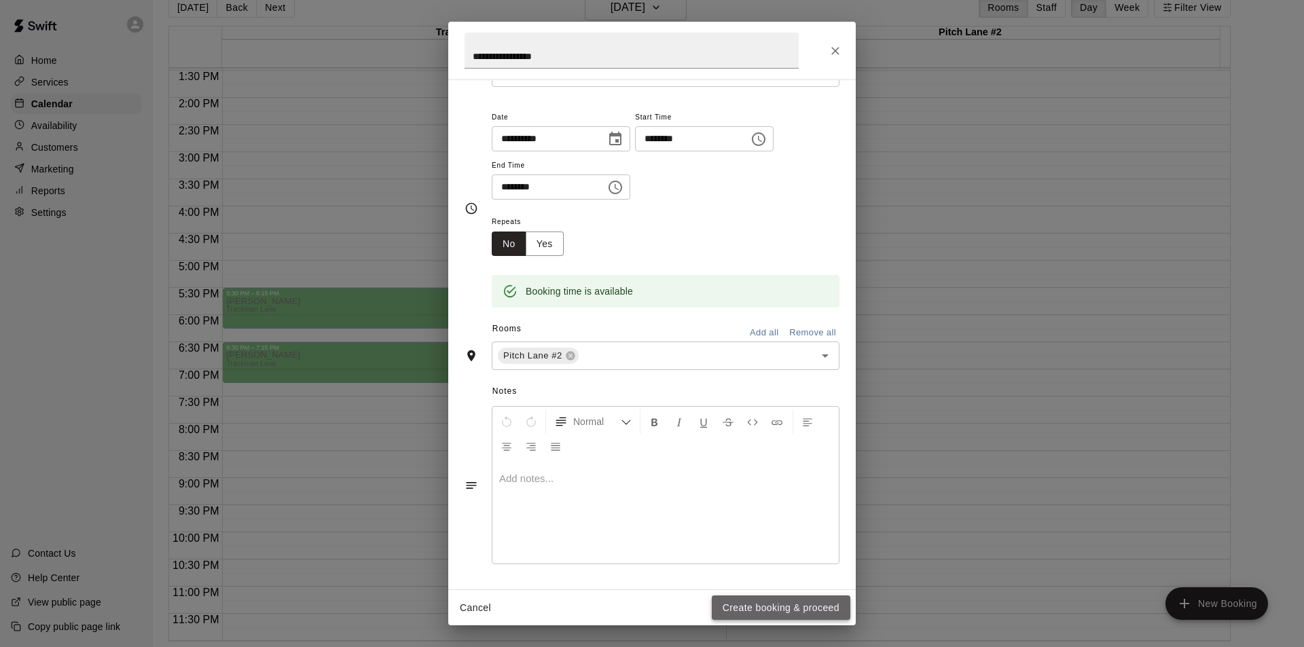
click at [782, 604] on button "Create booking & proceed" at bounding box center [781, 608] width 139 height 25
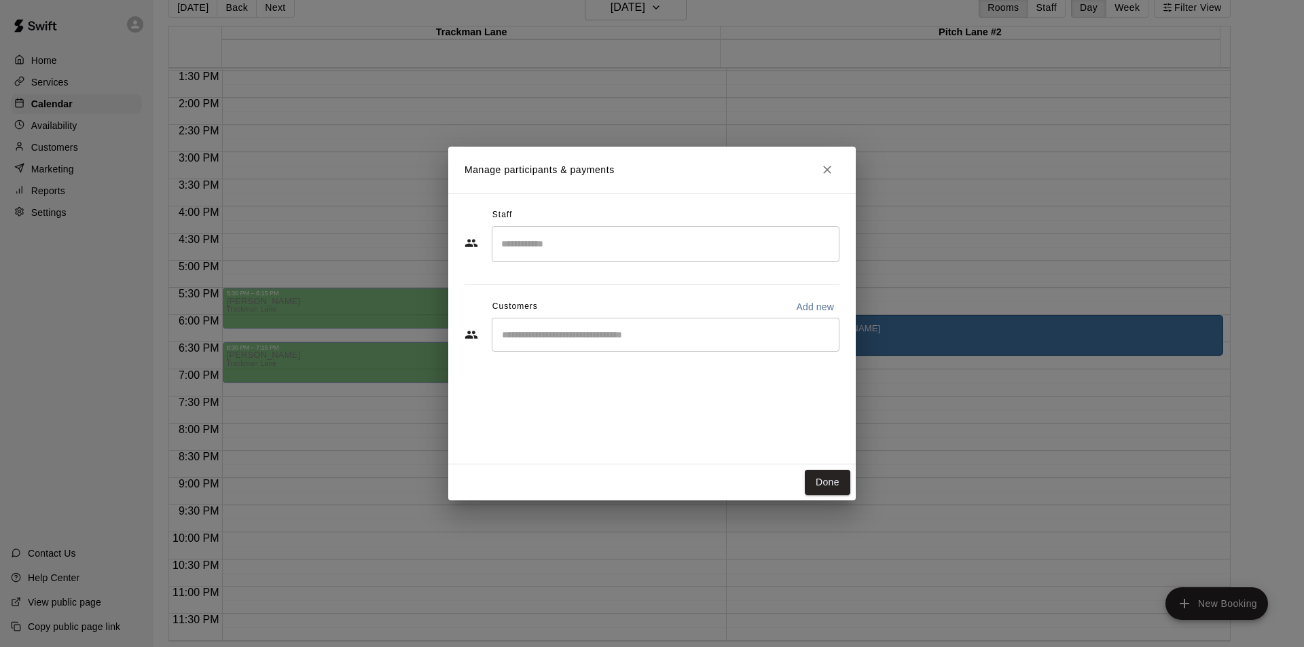
click at [545, 251] on input "Search staff" at bounding box center [665, 244] width 335 height 24
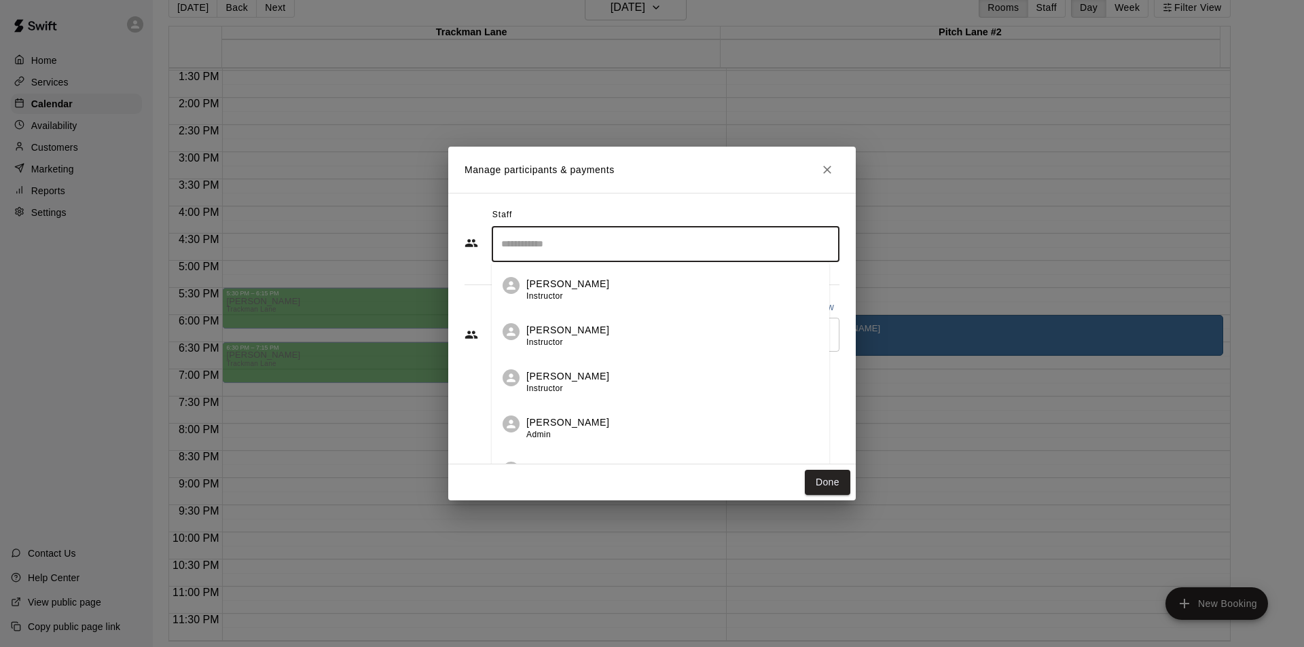
scroll to position [24, 0]
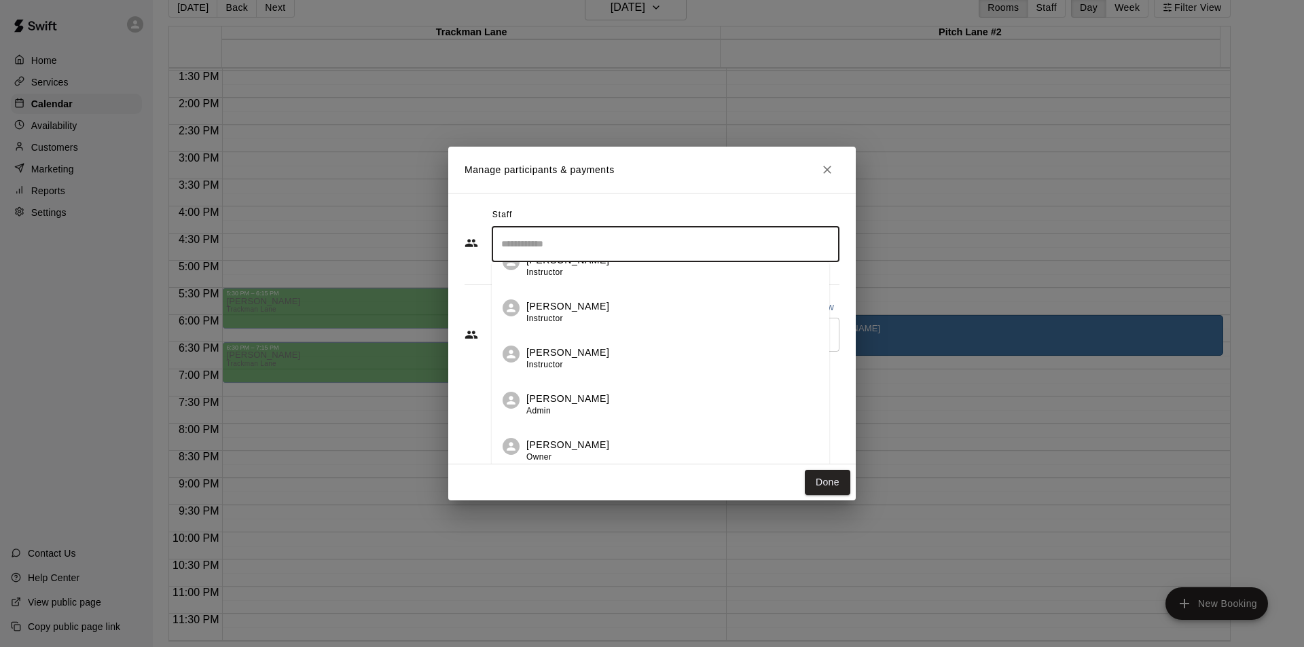
click at [716, 170] on h2 "Manage participants & payments" at bounding box center [651, 170] width 407 height 46
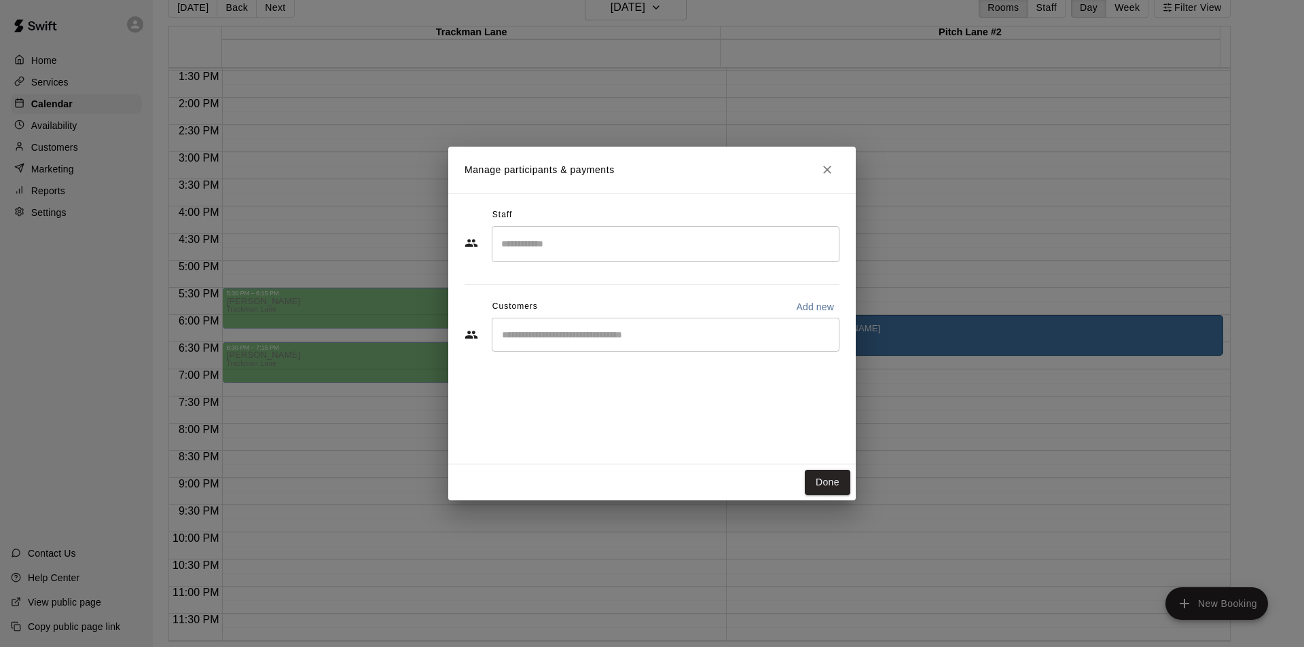
click at [596, 240] on input "Search staff" at bounding box center [665, 244] width 335 height 24
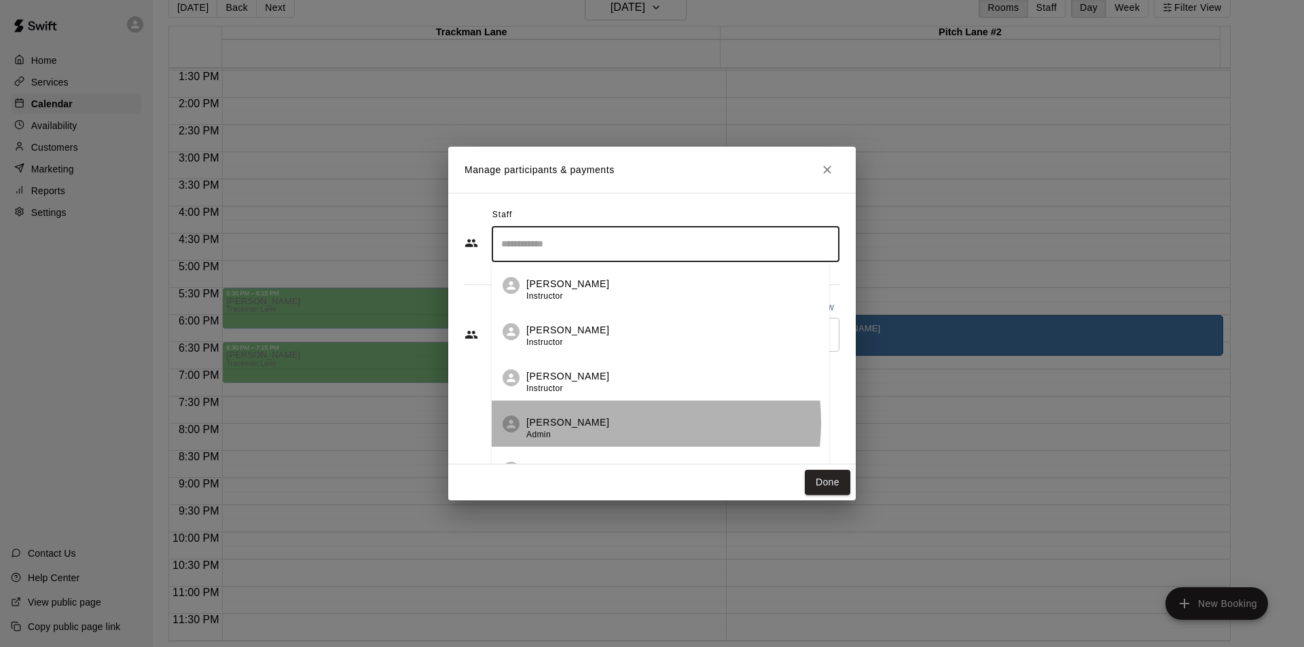
click at [607, 422] on div "[PERSON_NAME] Admin" at bounding box center [672, 429] width 292 height 26
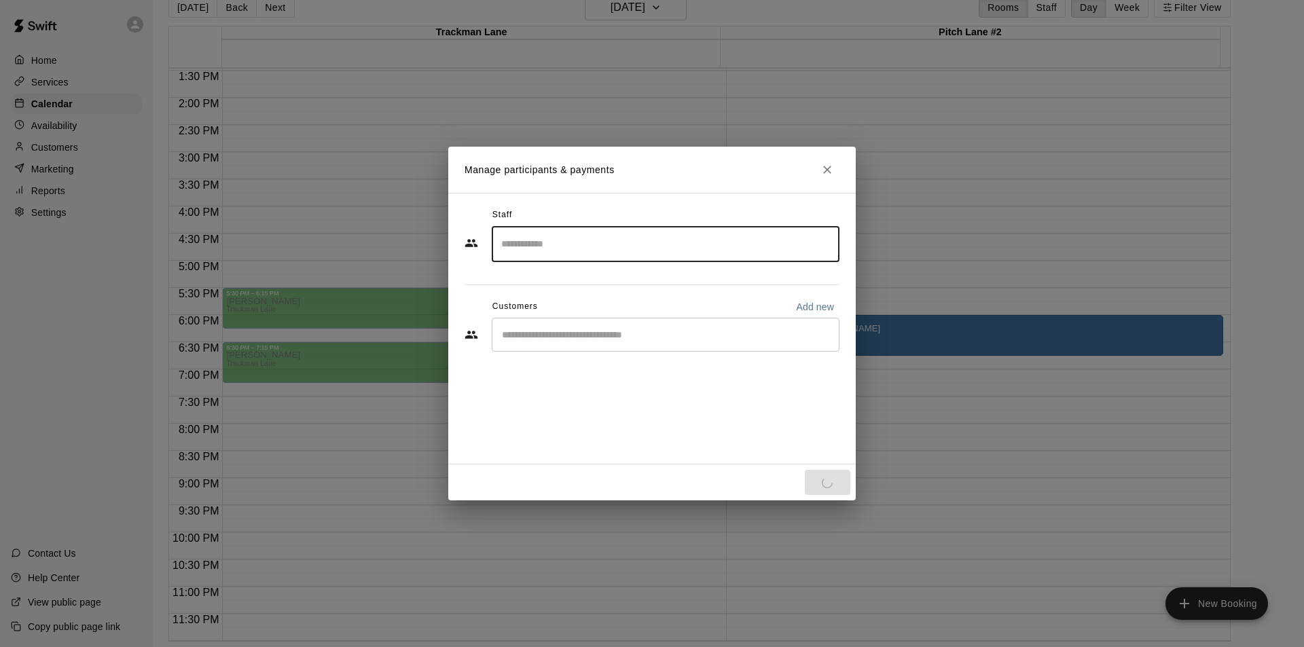
click at [596, 340] on input "Start typing to search customers..." at bounding box center [665, 335] width 335 height 14
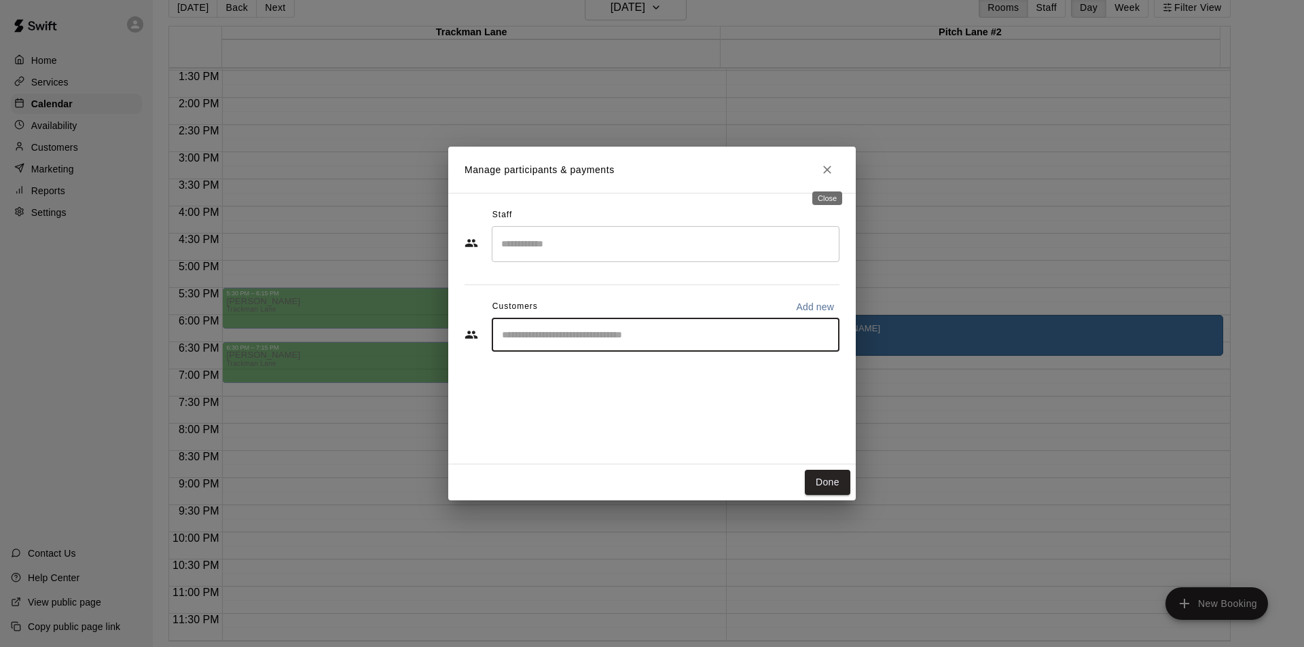
click at [831, 169] on icon "Close" at bounding box center [827, 170] width 14 height 14
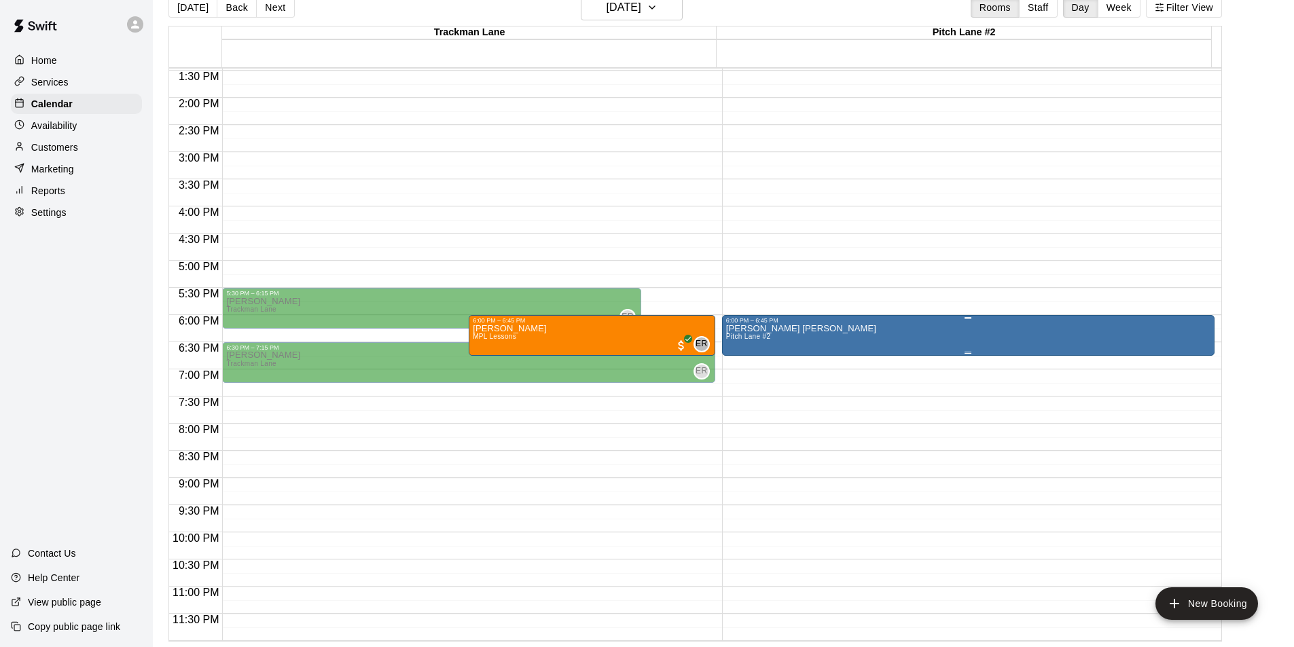
click at [798, 338] on div "[PERSON_NAME] [PERSON_NAME] Pitch Lane #2" at bounding box center [968, 647] width 484 height 647
click at [735, 339] on icon "edit" at bounding box center [738, 339] width 16 height 16
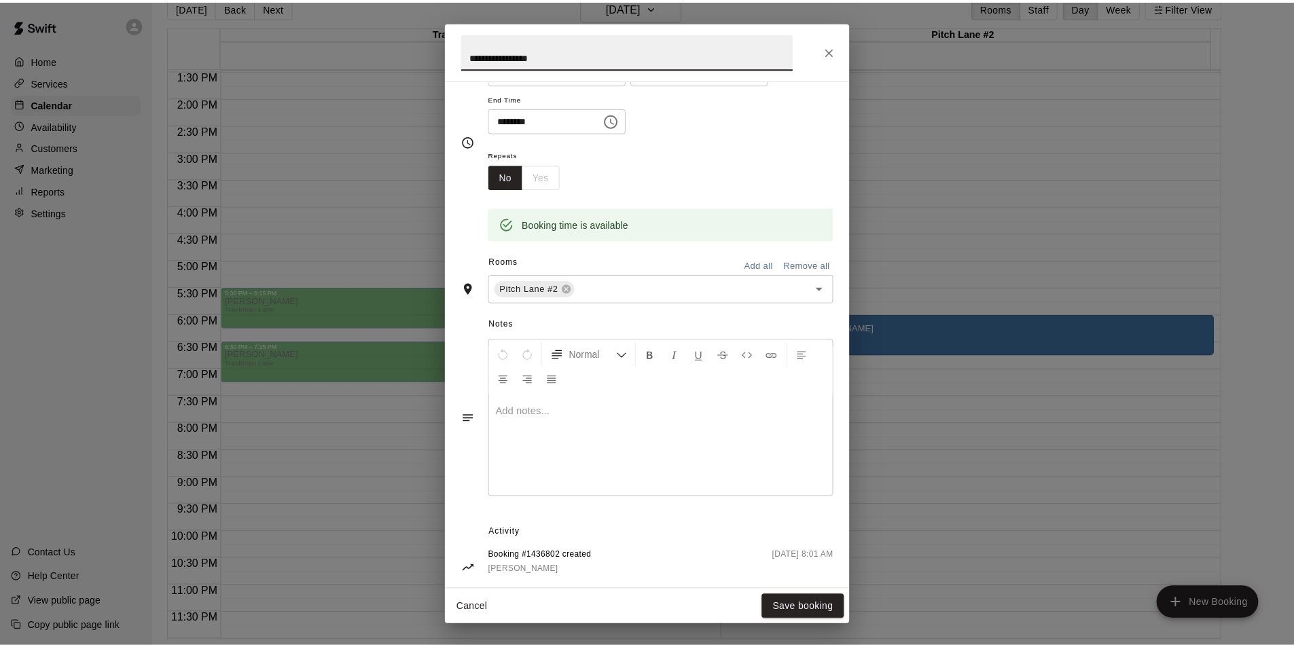
scroll to position [177, 0]
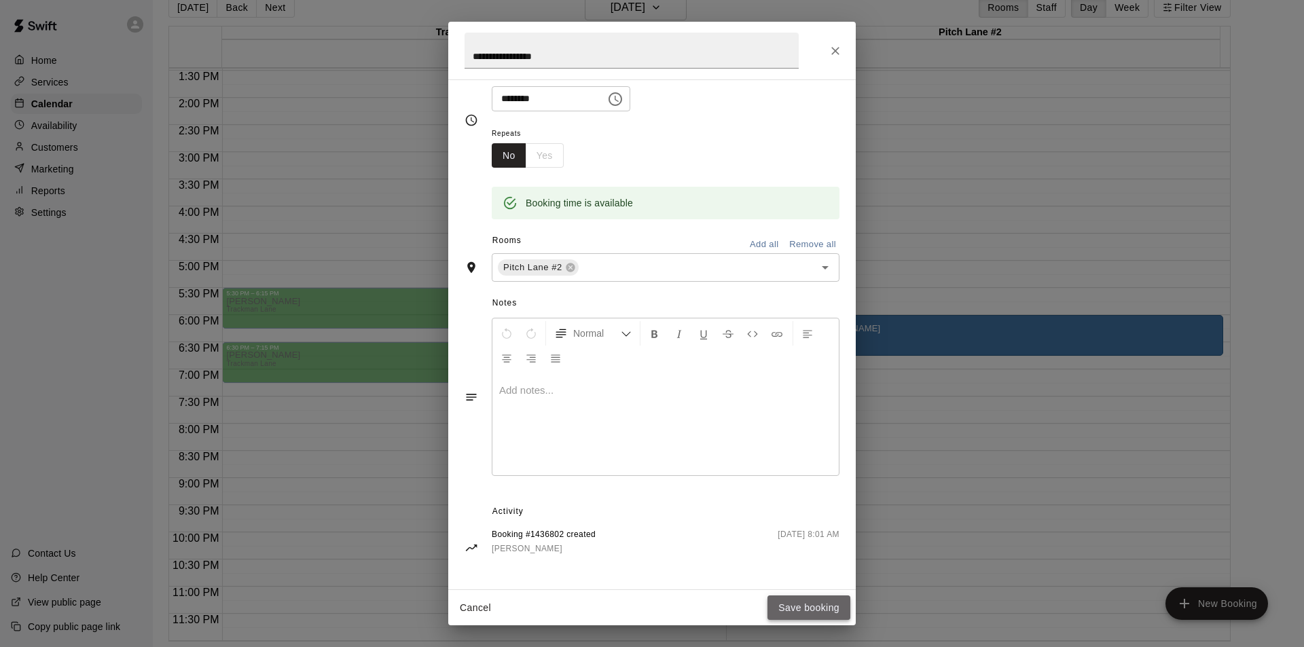
click at [795, 611] on button "Save booking" at bounding box center [808, 608] width 83 height 25
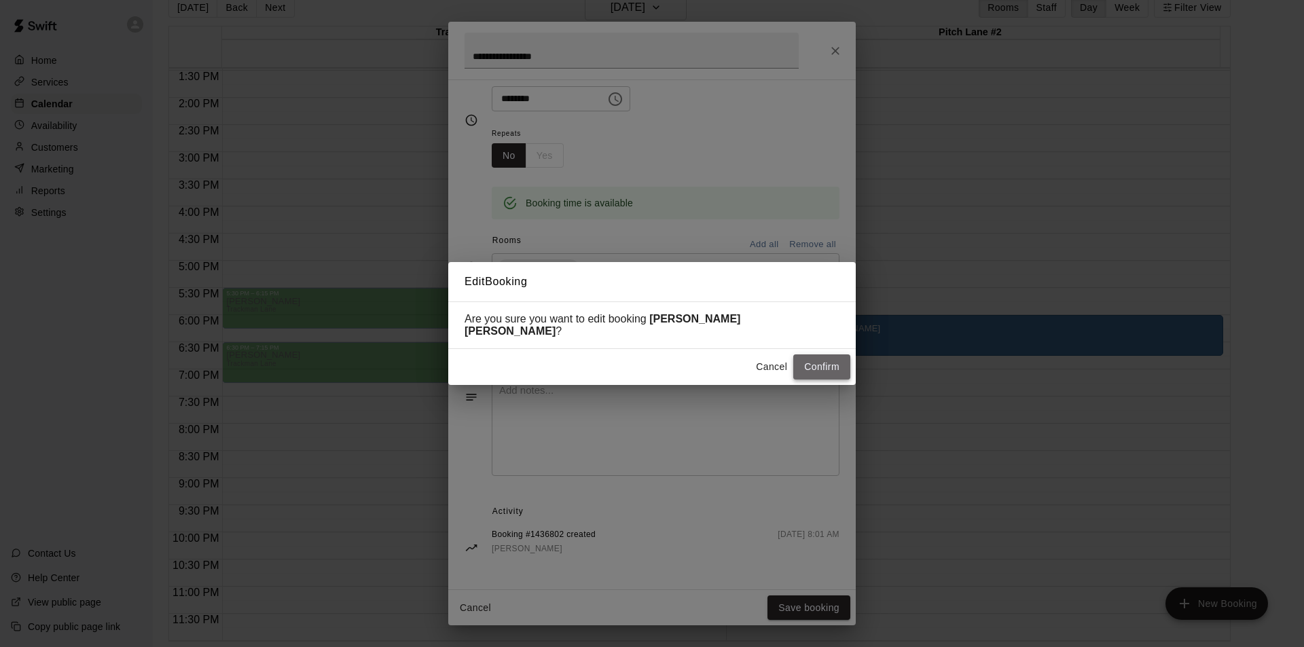
click at [831, 365] on button "Confirm" at bounding box center [821, 367] width 57 height 25
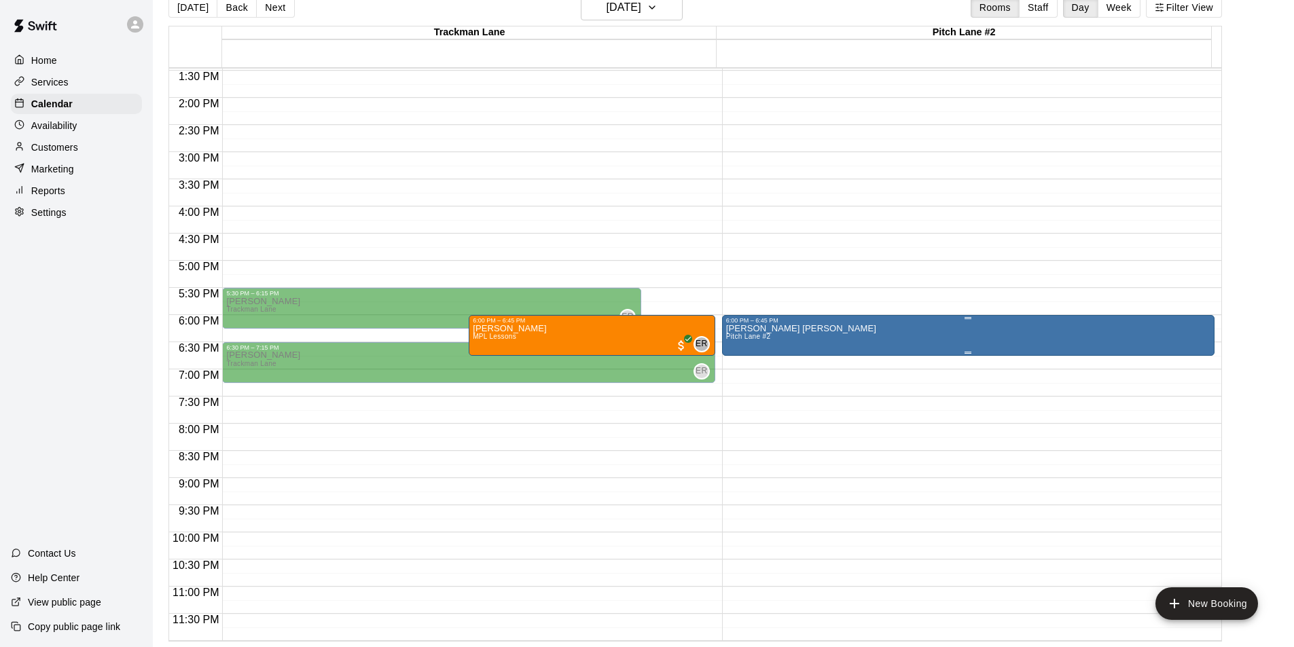
click at [782, 336] on div "[PERSON_NAME] [PERSON_NAME] Pitch Lane #2" at bounding box center [801, 647] width 150 height 647
click at [744, 369] on img "edit" at bounding box center [739, 371] width 16 height 16
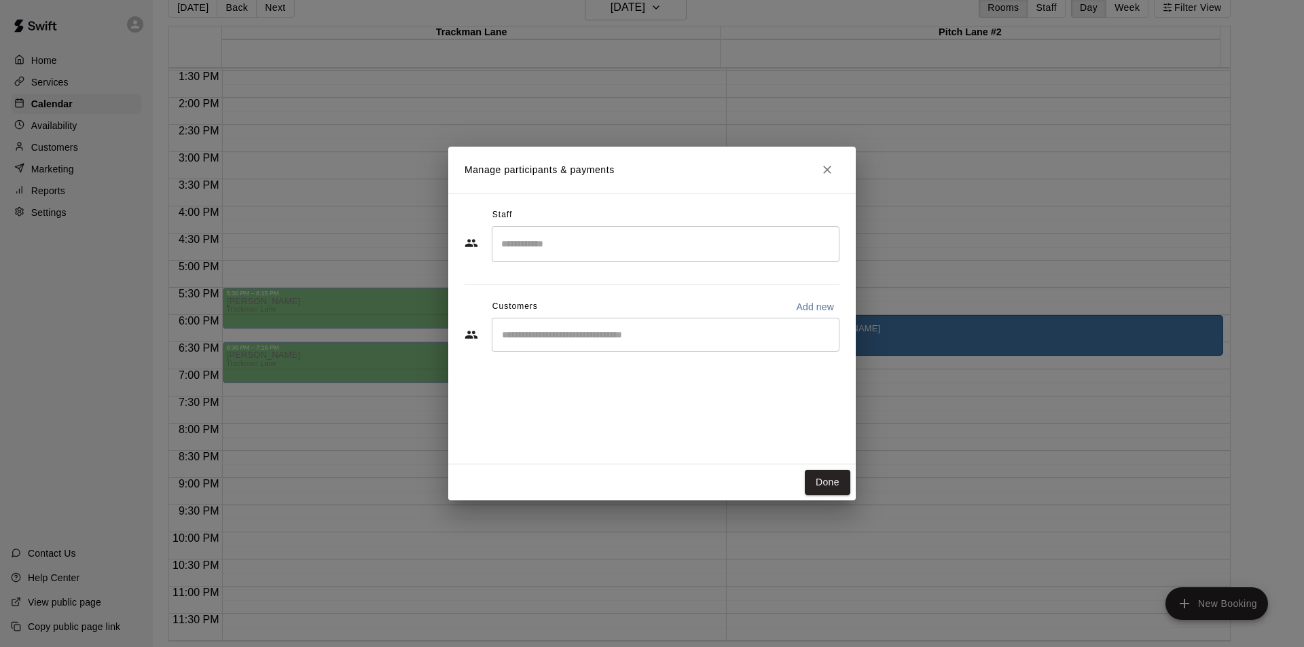
click at [557, 344] on div "​" at bounding box center [666, 335] width 348 height 34
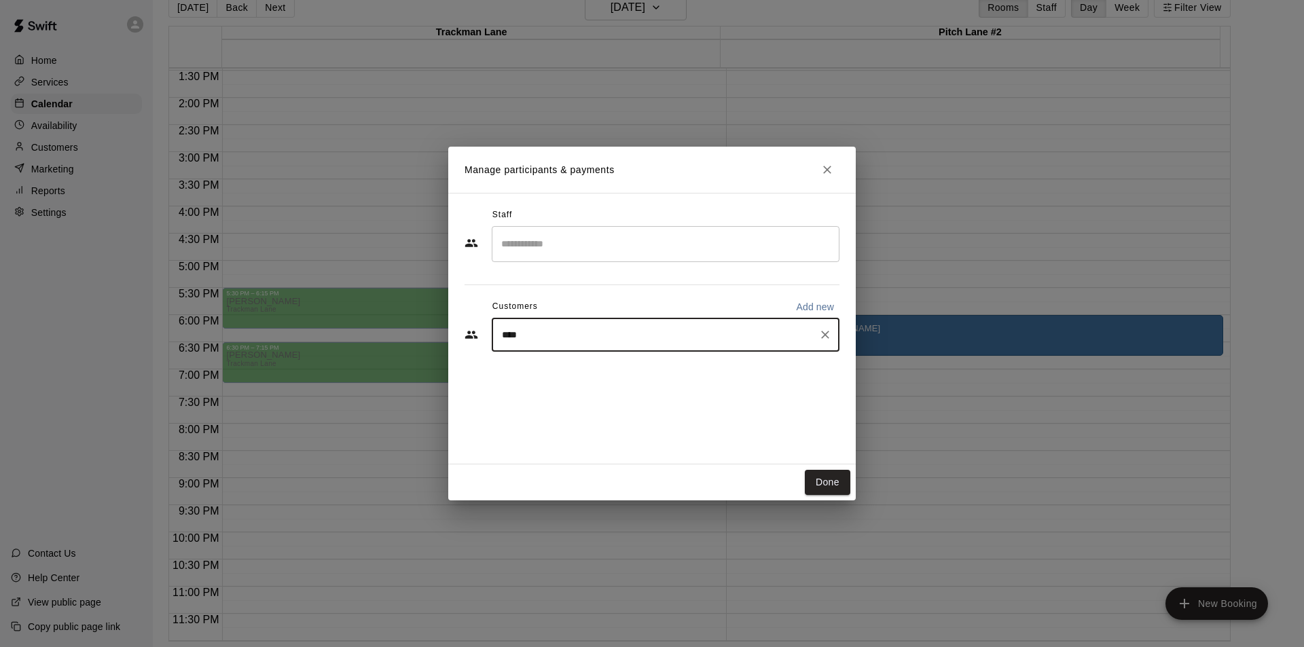
type input "*****"
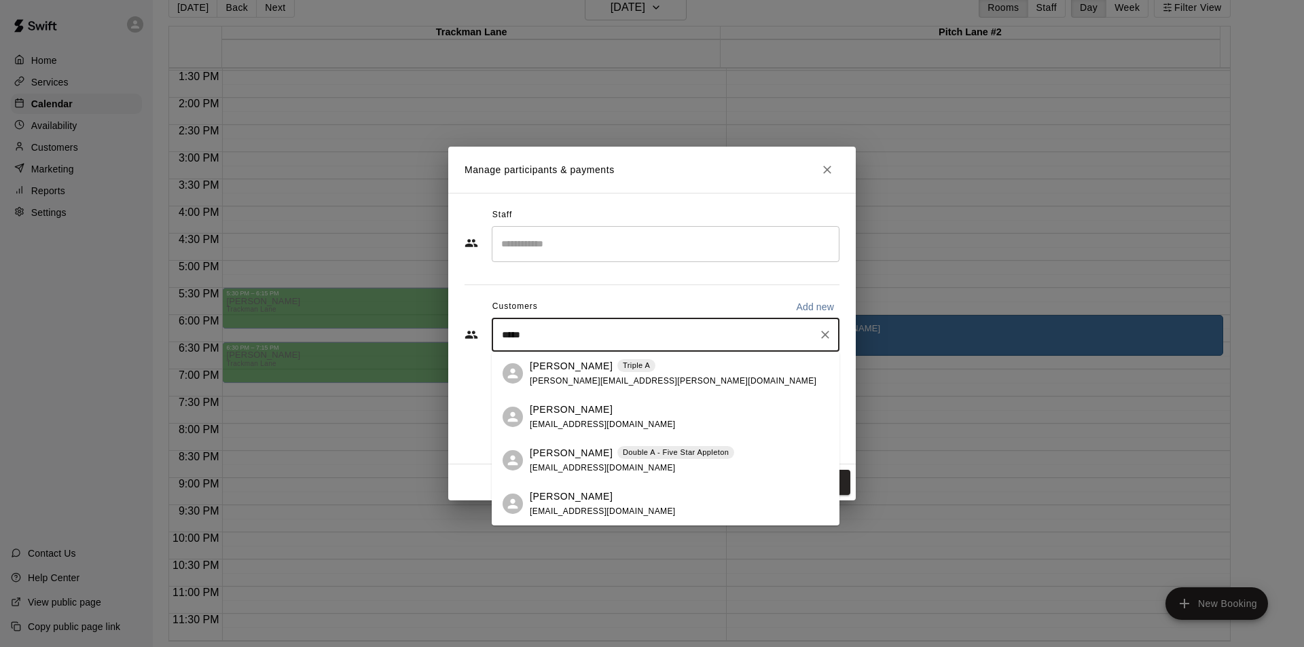
click at [564, 465] on span "[EMAIL_ADDRESS][DOMAIN_NAME]" at bounding box center [603, 468] width 146 height 10
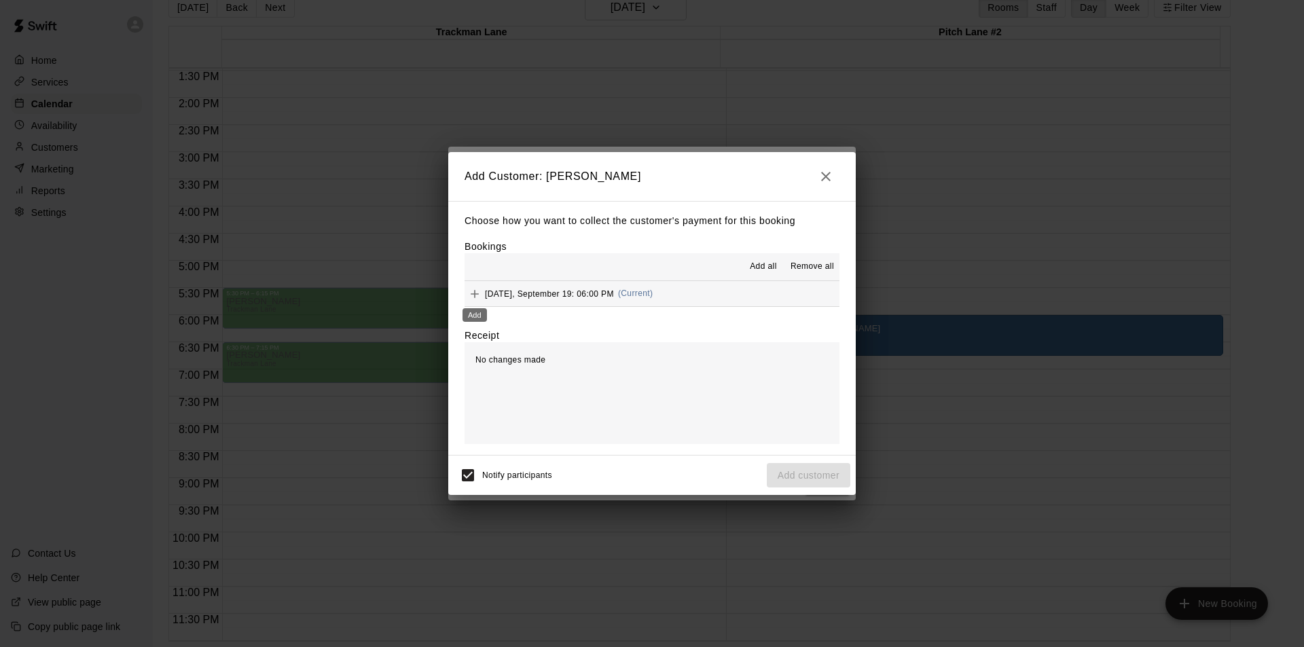
click at [477, 295] on icon "Add" at bounding box center [475, 294] width 14 height 14
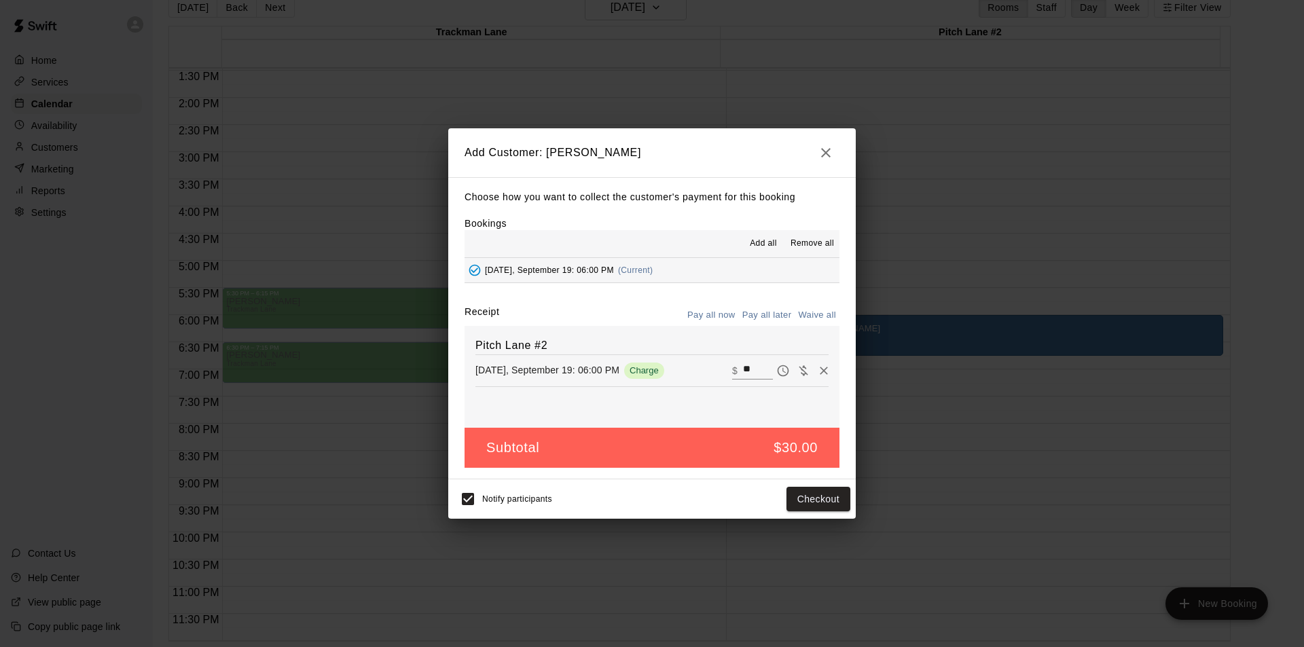
click at [809, 312] on button "Waive all" at bounding box center [817, 315] width 45 height 21
type input "*"
click at [809, 498] on button "Add customer" at bounding box center [809, 499] width 84 height 25
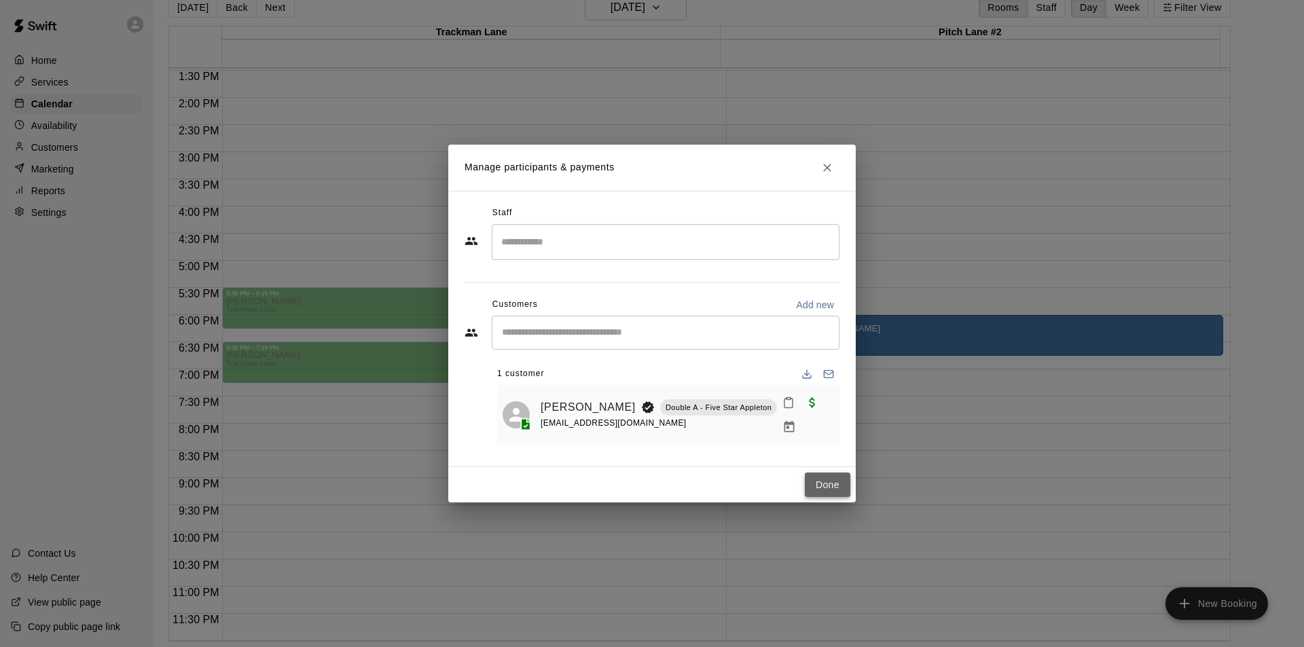
click at [833, 485] on button "Done" at bounding box center [828, 485] width 46 height 25
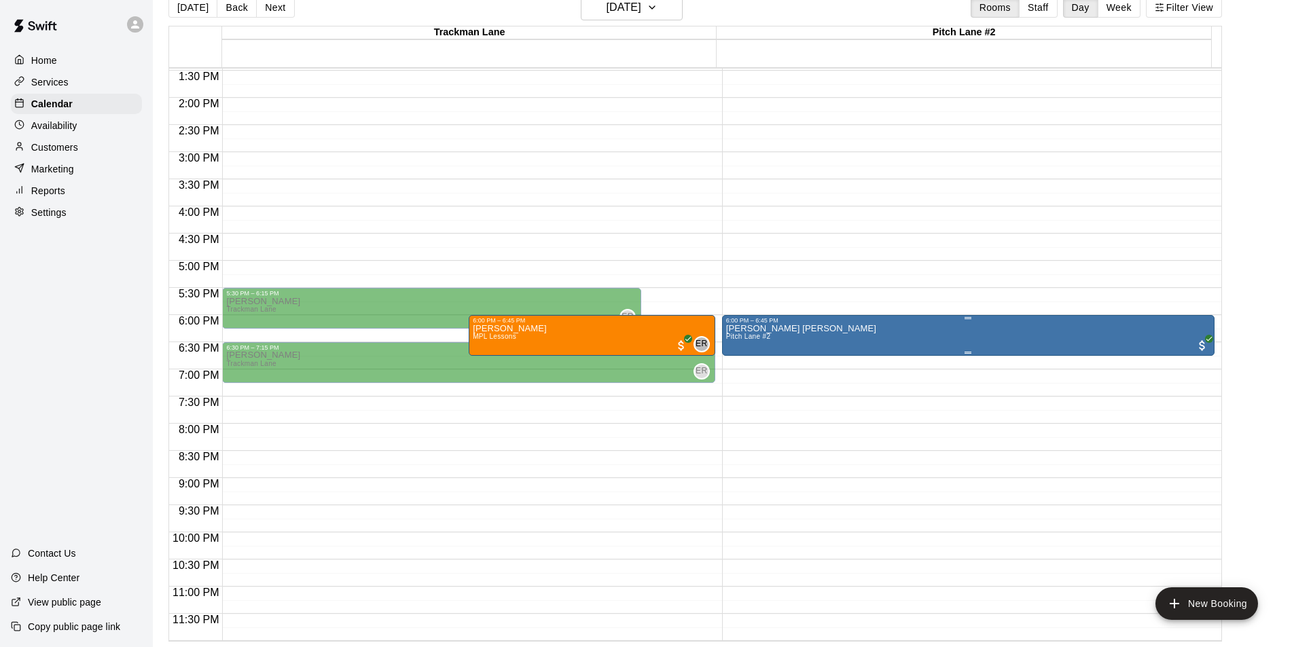
click at [786, 335] on div "[PERSON_NAME] [PERSON_NAME] Pitch Lane #2" at bounding box center [801, 647] width 150 height 647
click at [744, 342] on icon "edit" at bounding box center [738, 339] width 16 height 16
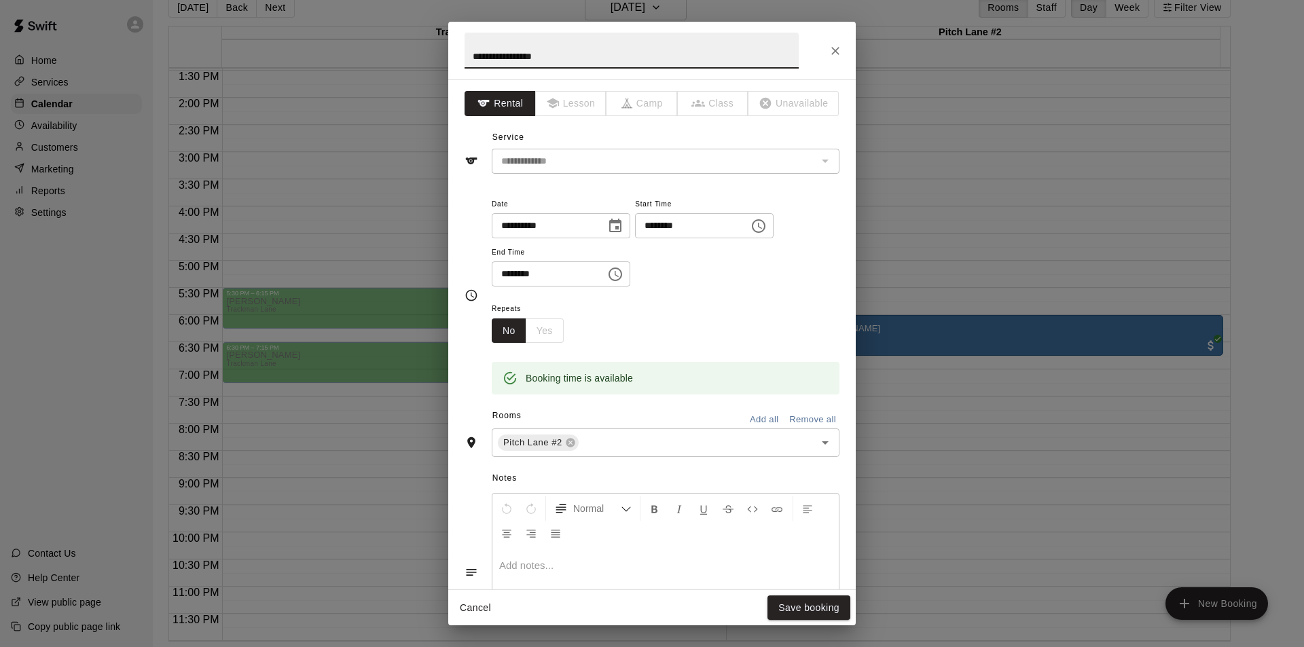
click at [526, 56] on input "**********" at bounding box center [632, 51] width 334 height 36
type input "**********"
click at [807, 606] on button "Save booking" at bounding box center [808, 608] width 83 height 25
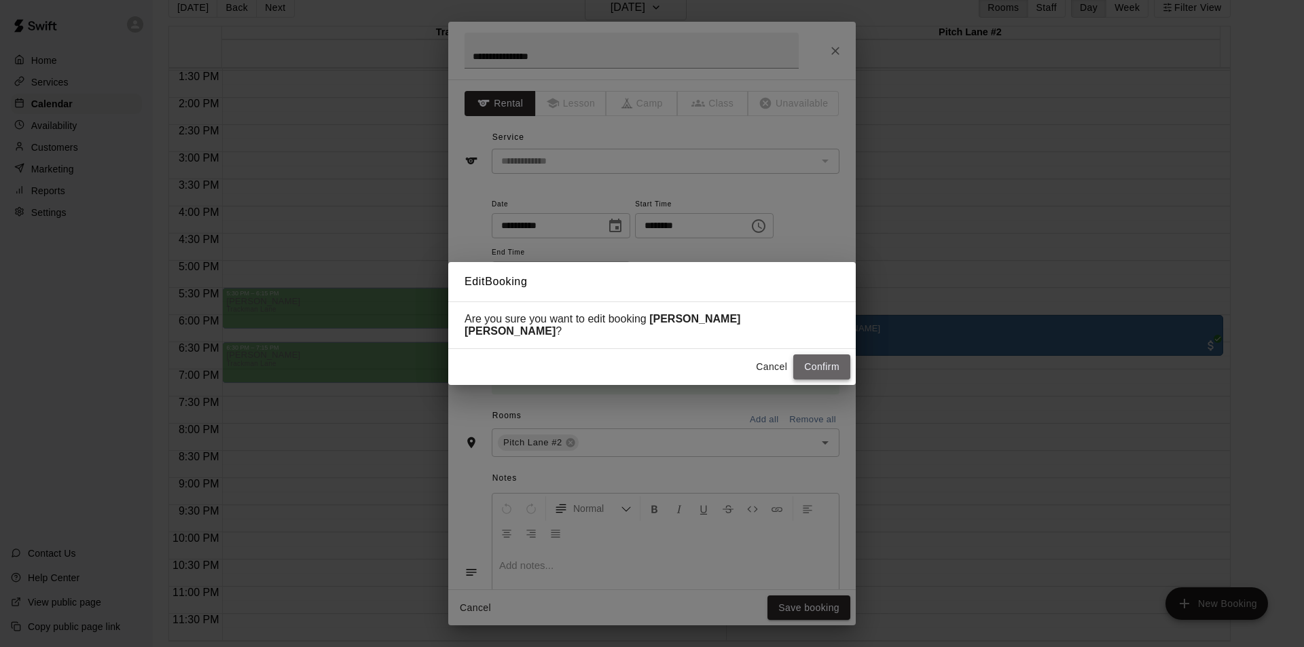
click at [817, 359] on button "Confirm" at bounding box center [821, 367] width 57 height 25
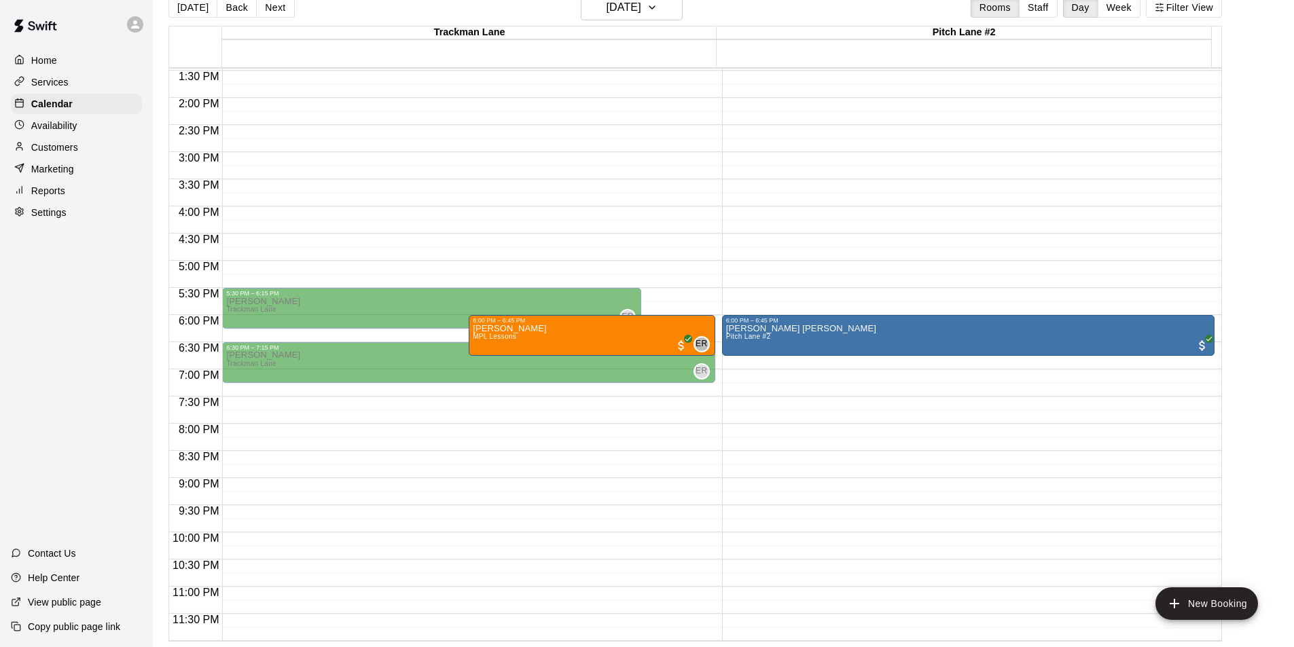
scroll to position [733, 0]
click at [56, 86] on p "Services" at bounding box center [49, 82] width 37 height 14
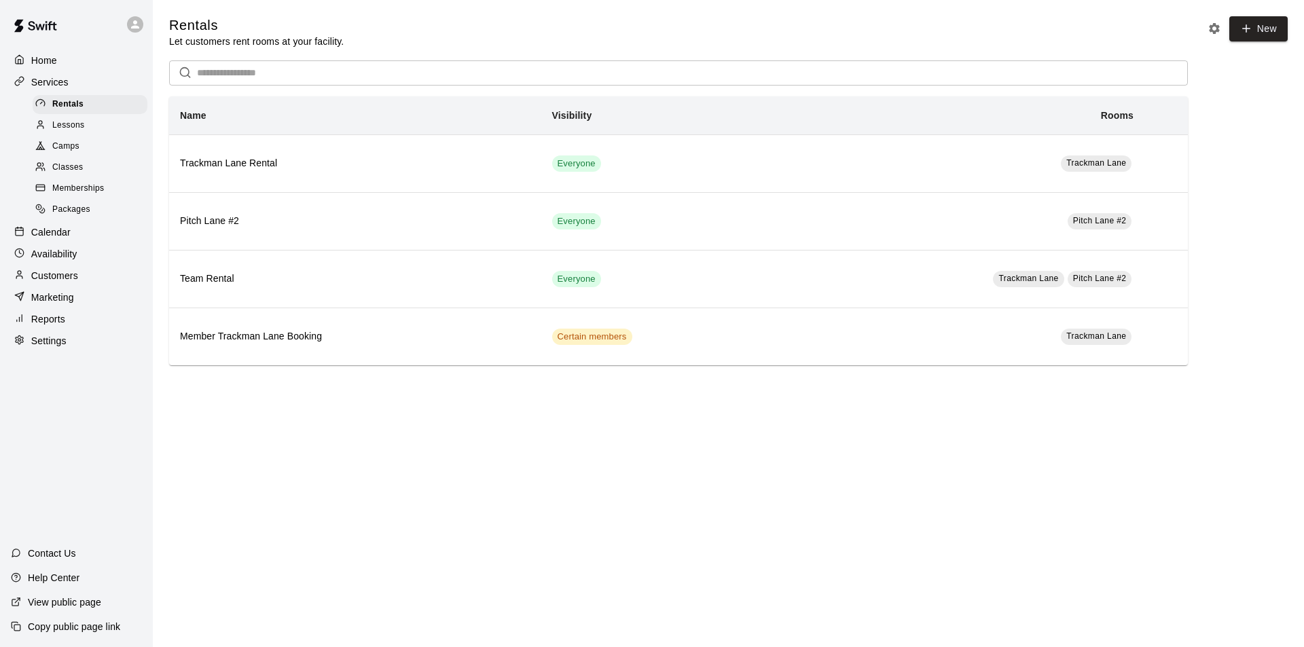
click at [84, 194] on span "Memberships" at bounding box center [78, 189] width 52 height 14
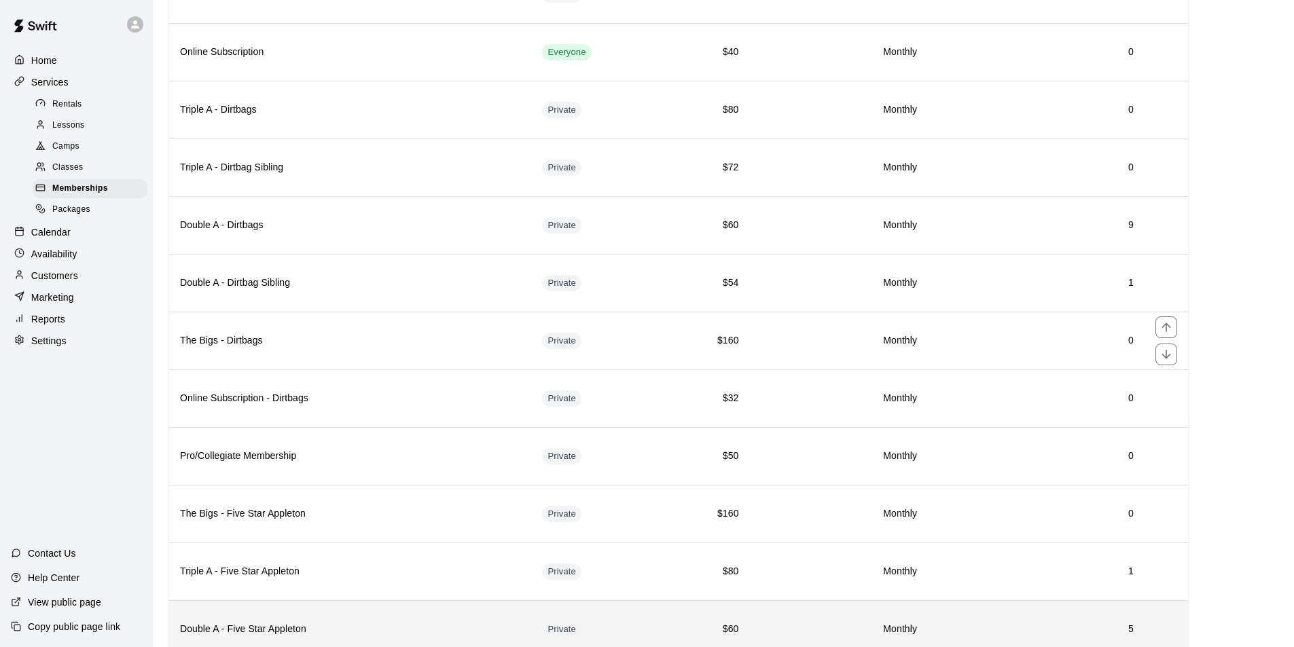
scroll to position [332, 0]
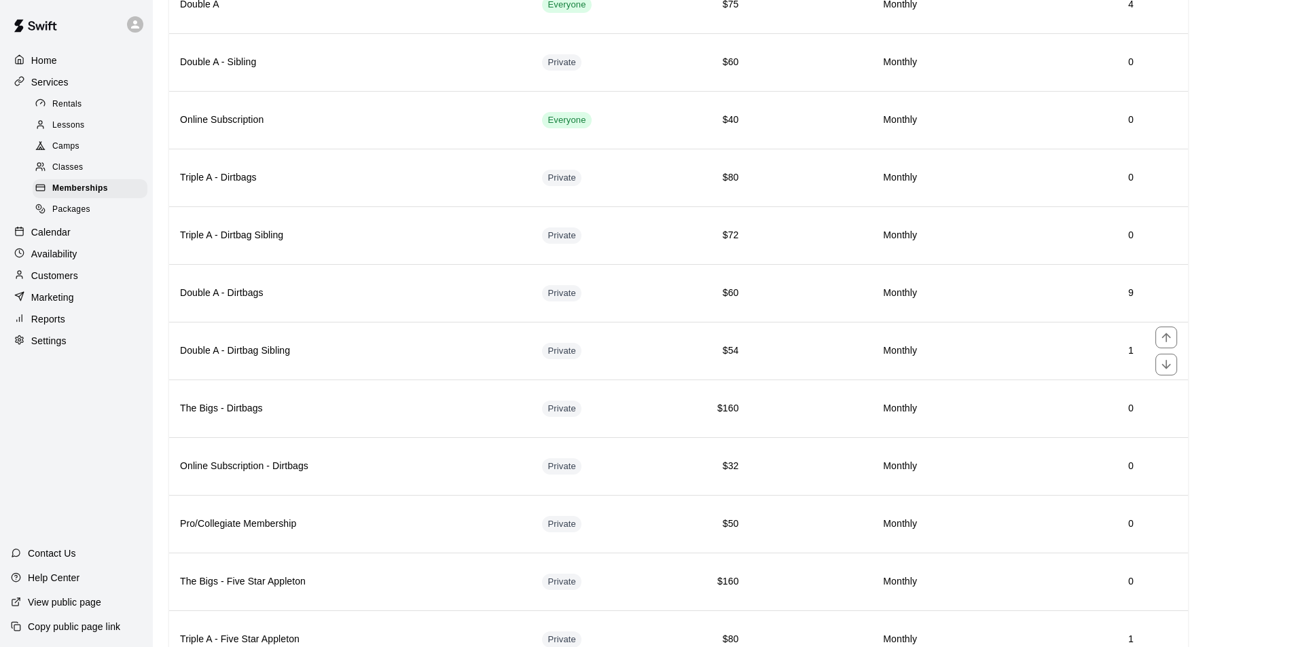
click at [401, 358] on h6 "Double A - Dirtbag Sibling" at bounding box center [350, 351] width 340 height 15
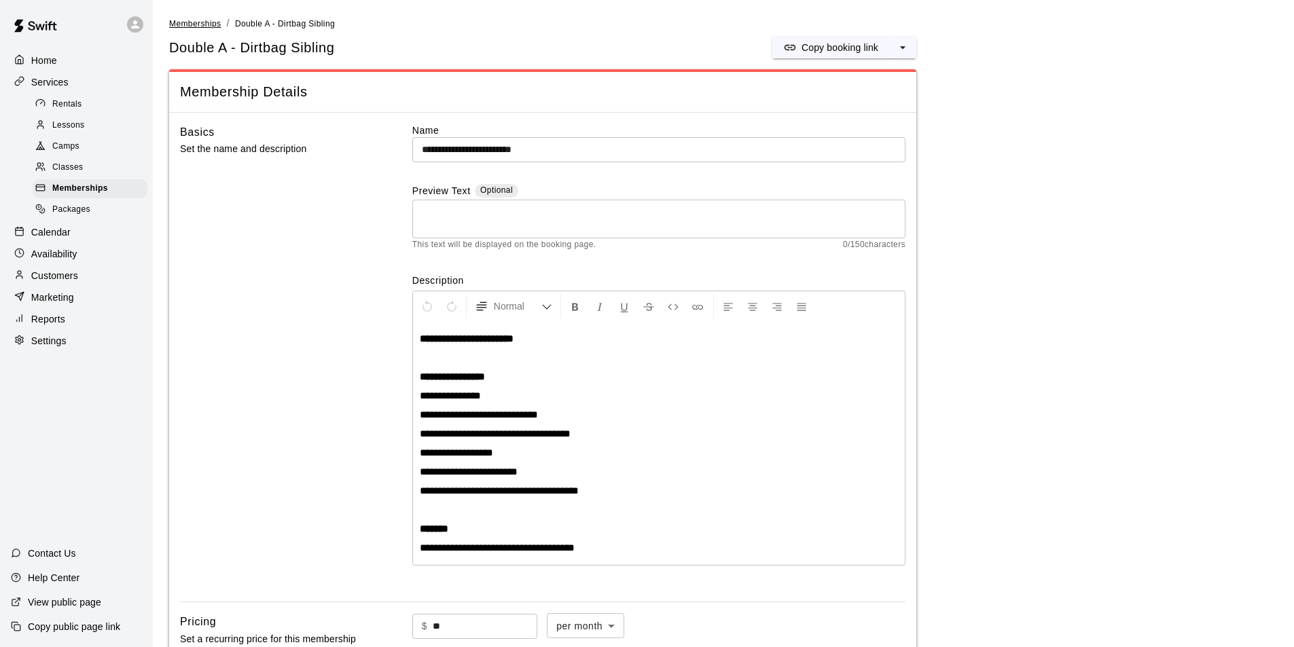
click at [211, 20] on span "Memberships" at bounding box center [195, 24] width 52 height 10
